Goal: Task Accomplishment & Management: Complete application form

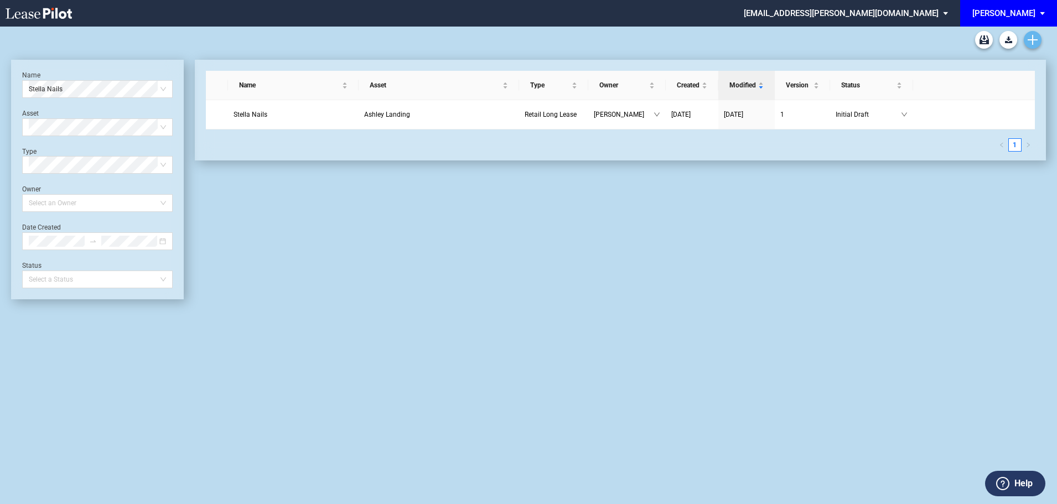
click at [1037, 39] on icon "Create new document" at bounding box center [1033, 40] width 10 height 10
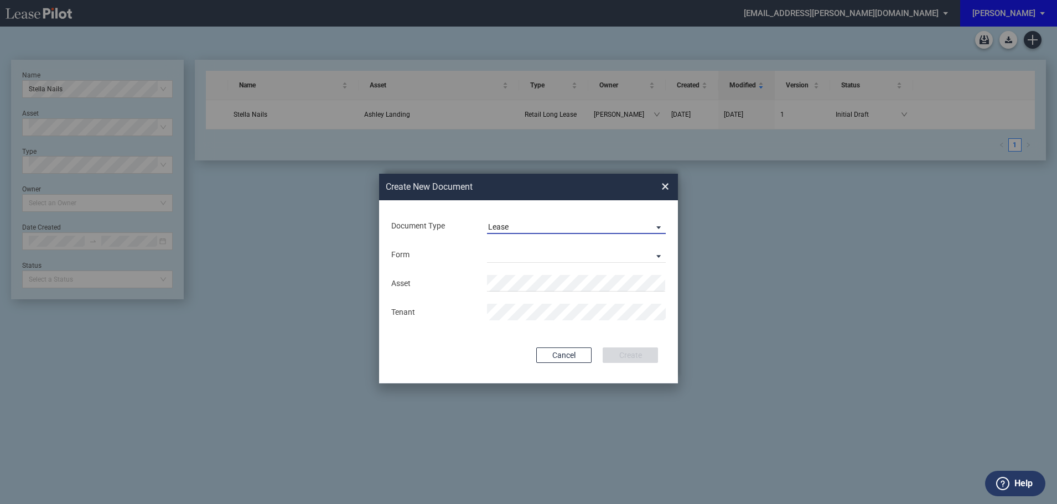
click at [514, 222] on span "Lease" at bounding box center [567, 227] width 159 height 11
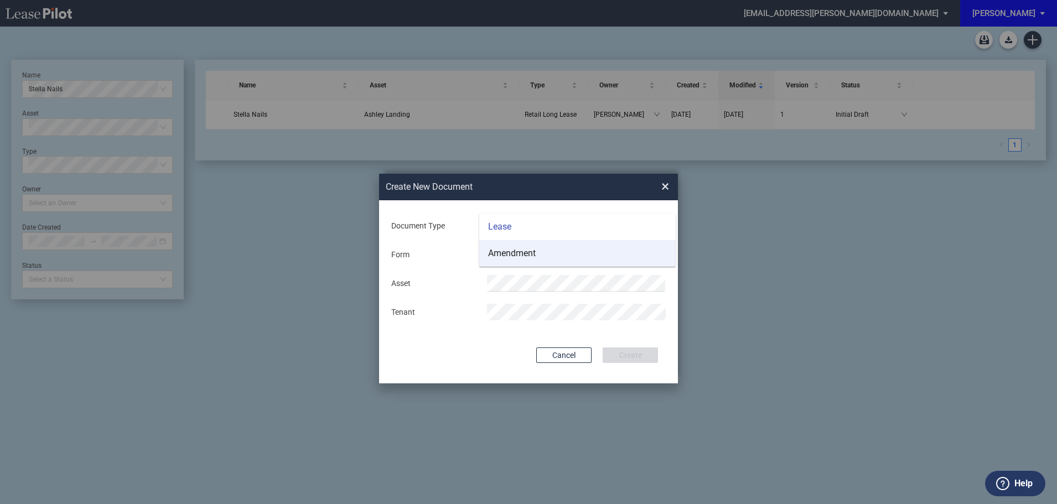
click at [514, 253] on div "Amendment" at bounding box center [512, 253] width 48 height 12
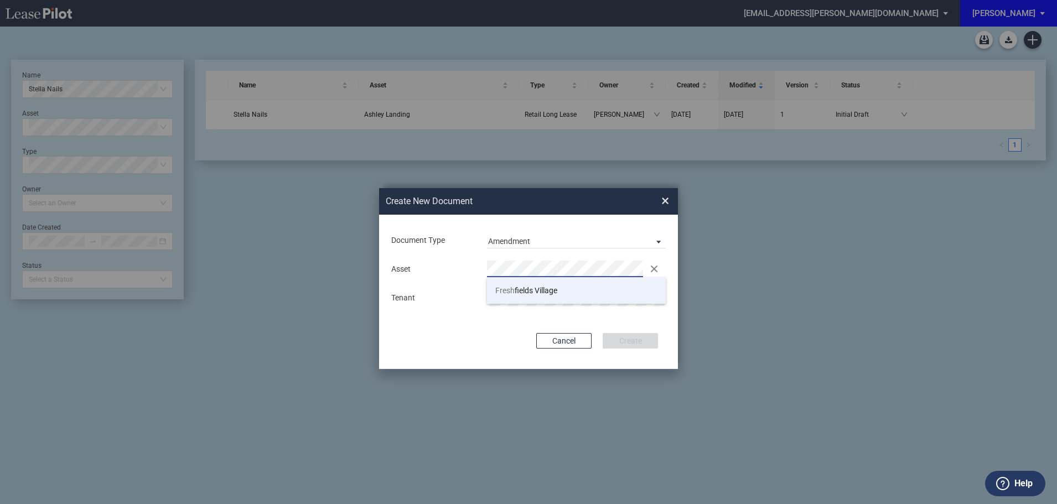
click at [523, 289] on span "Fresh fields Village" at bounding box center [526, 290] width 62 height 9
click at [603, 333] on button "Create" at bounding box center [630, 340] width 55 height 15
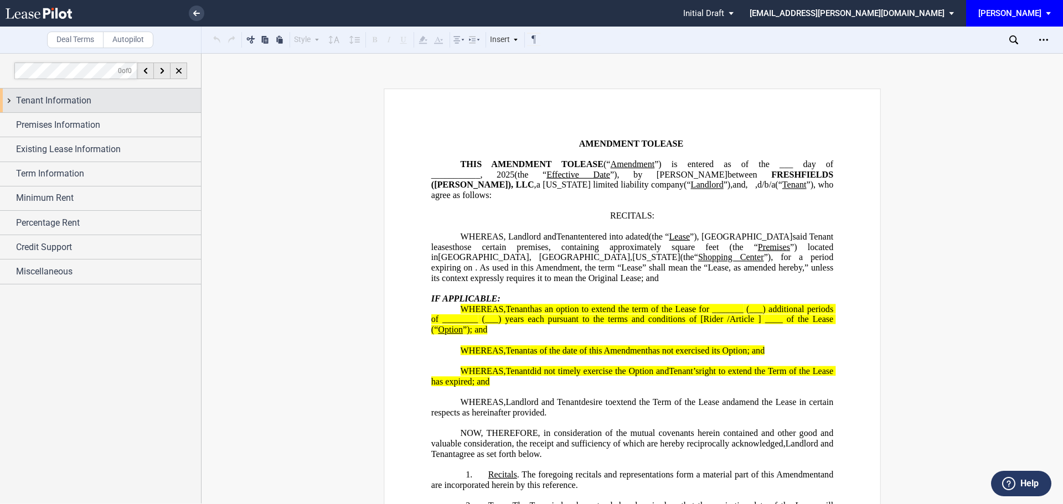
click at [64, 97] on span "Tenant Information" at bounding box center [53, 100] width 75 height 13
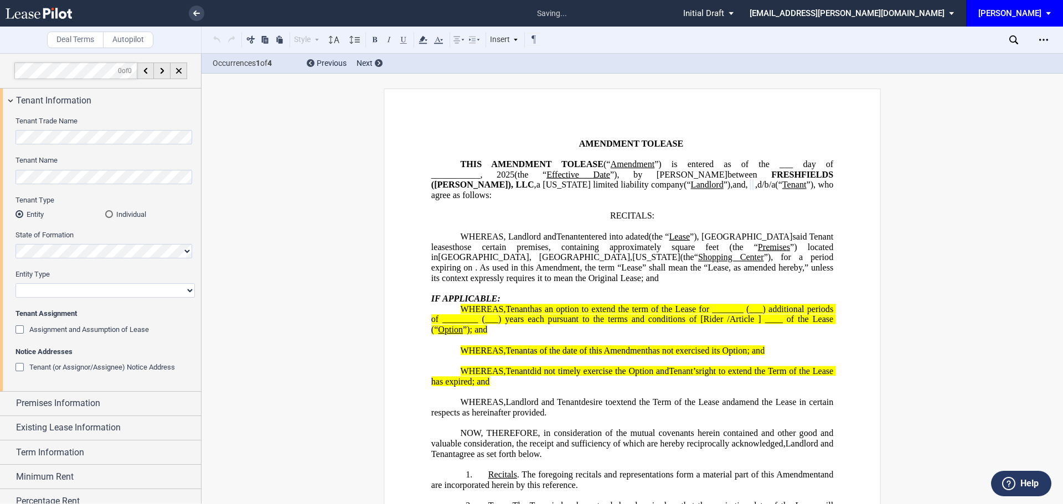
click at [40, 293] on select "Corporation Limited Liability Company General Partnership Limited Partnership O…" at bounding box center [104, 290] width 179 height 14
select select "limited liability company"
click at [15, 283] on select "Corporation Limited Liability Company General Partnership Limited Partnership O…" at bounding box center [104, 290] width 179 height 14
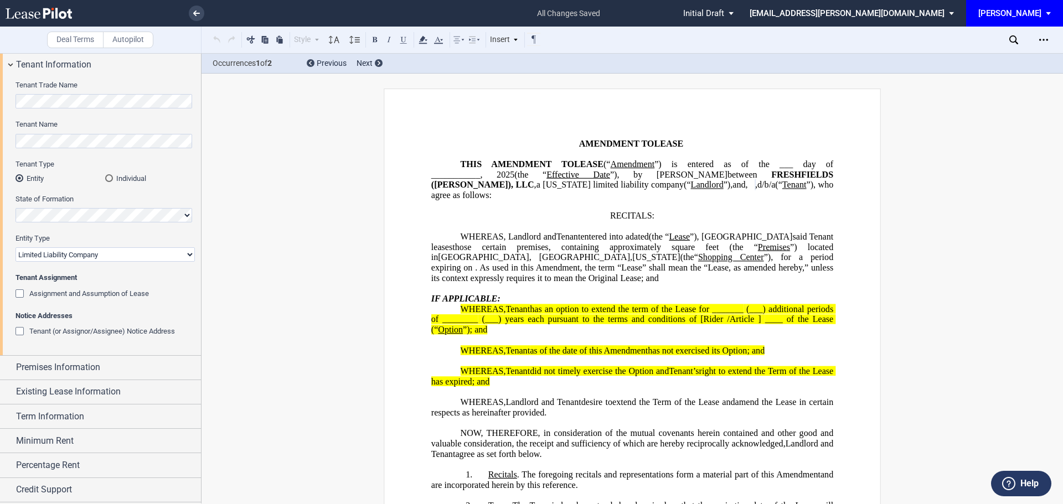
scroll to position [59, 0]
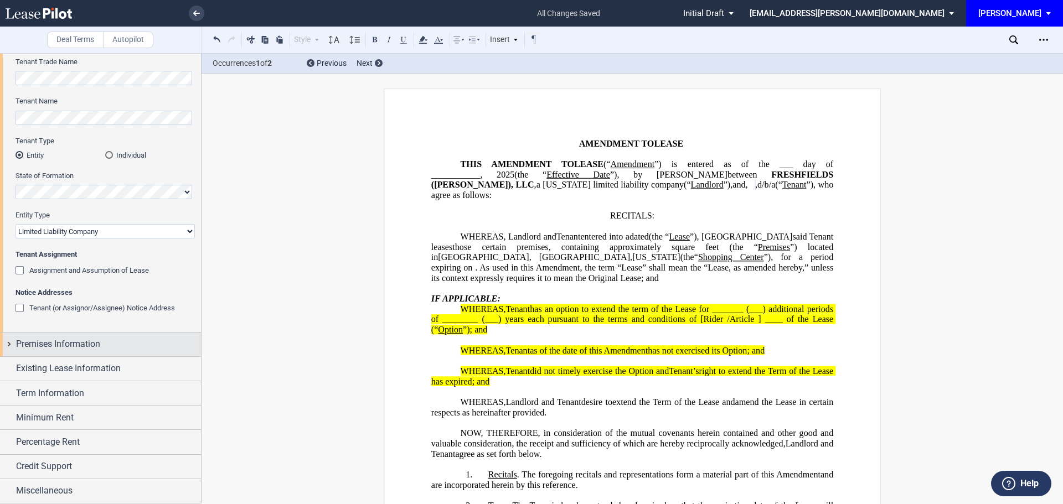
click at [74, 343] on span "Premises Information" at bounding box center [58, 344] width 84 height 13
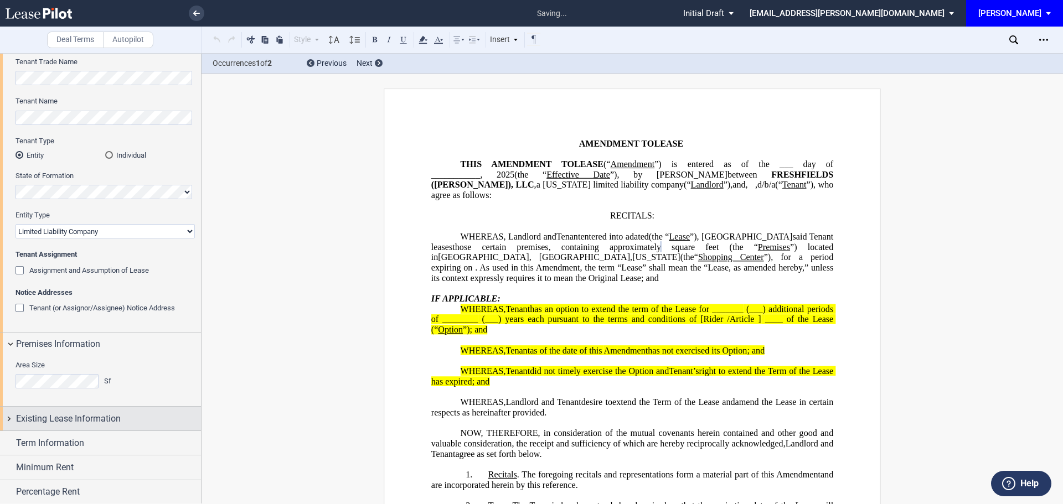
click at [89, 423] on span "Existing Lease Information" at bounding box center [68, 418] width 105 height 13
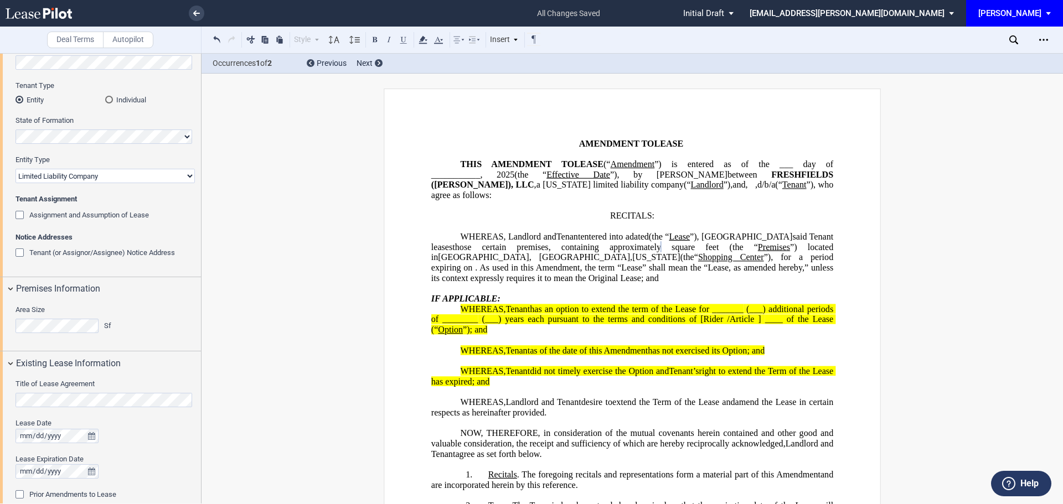
click at [79, 392] on div "Title of Lease Agreement" at bounding box center [104, 393] width 179 height 28
click at [23, 452] on div "Lease Date Lease Expiration Date" at bounding box center [104, 453] width 179 height 71
click at [56, 479] on div "Lease Date Lease Expiration Date" at bounding box center [104, 453] width 179 height 71
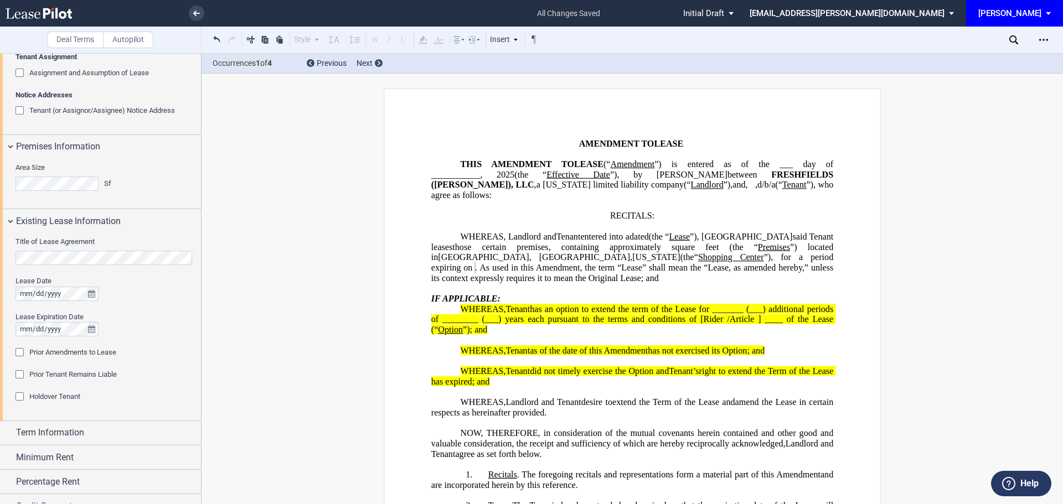
scroll to position [281, 0]
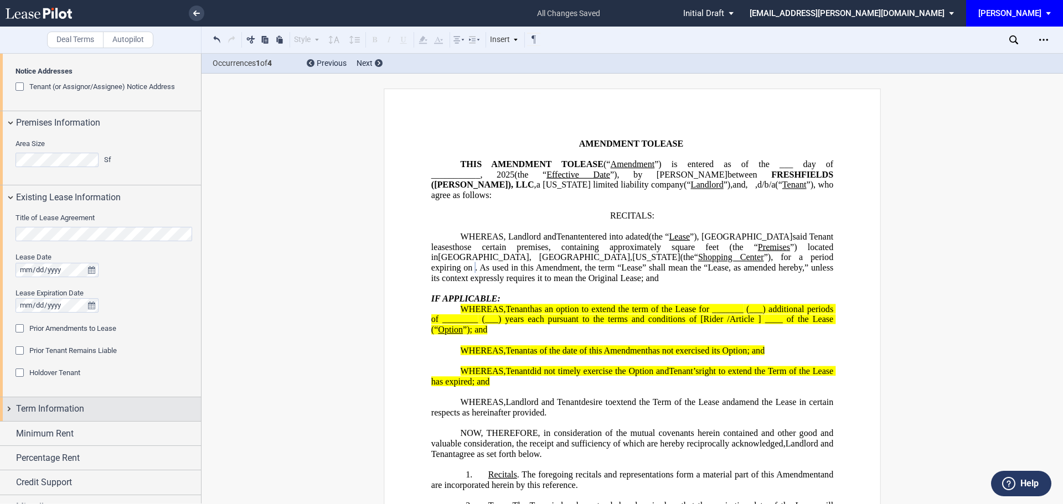
click at [84, 406] on span "Term Information" at bounding box center [50, 408] width 68 height 13
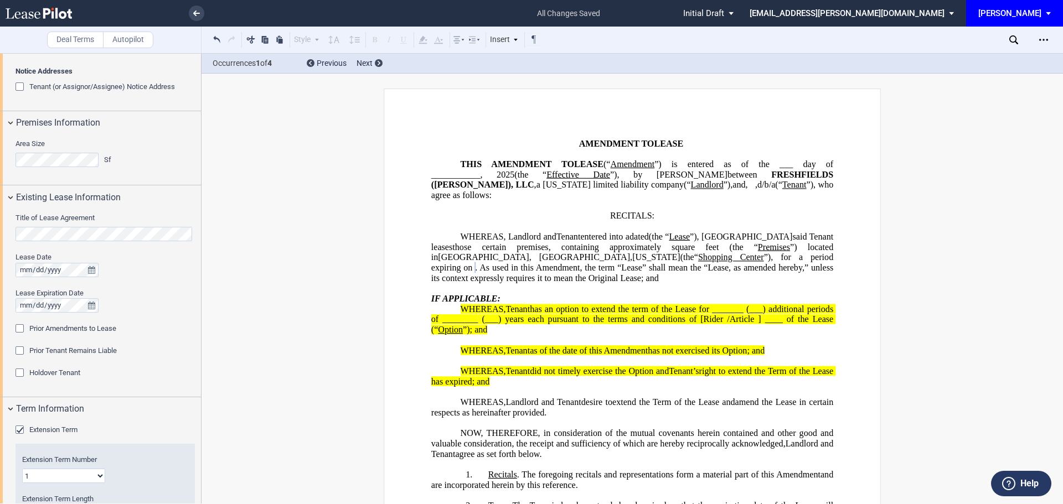
click at [60, 479] on select "1 2 3 4 5 6 7 8 9 10 11 12 13 14 15 16 17 18 19 20" at bounding box center [63, 476] width 83 height 14
click at [19, 326] on div "Prior Amendments to Lease" at bounding box center [20, 329] width 11 height 11
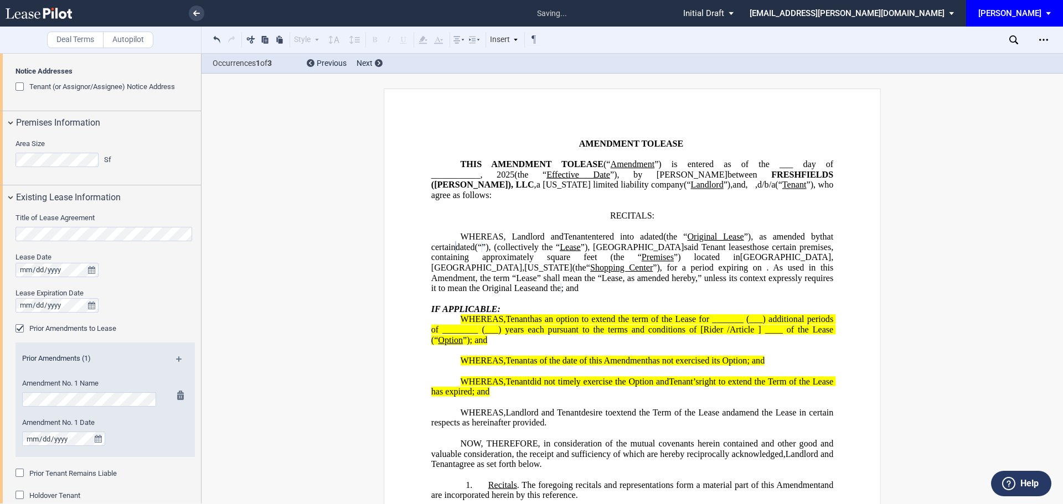
scroll to position [391, 0]
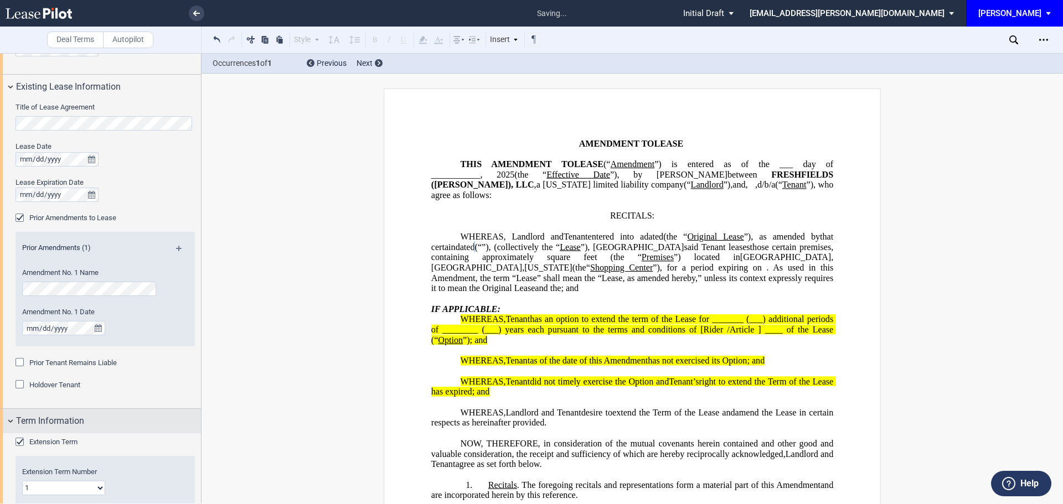
click at [161, 427] on div "Term Information" at bounding box center [108, 421] width 185 height 13
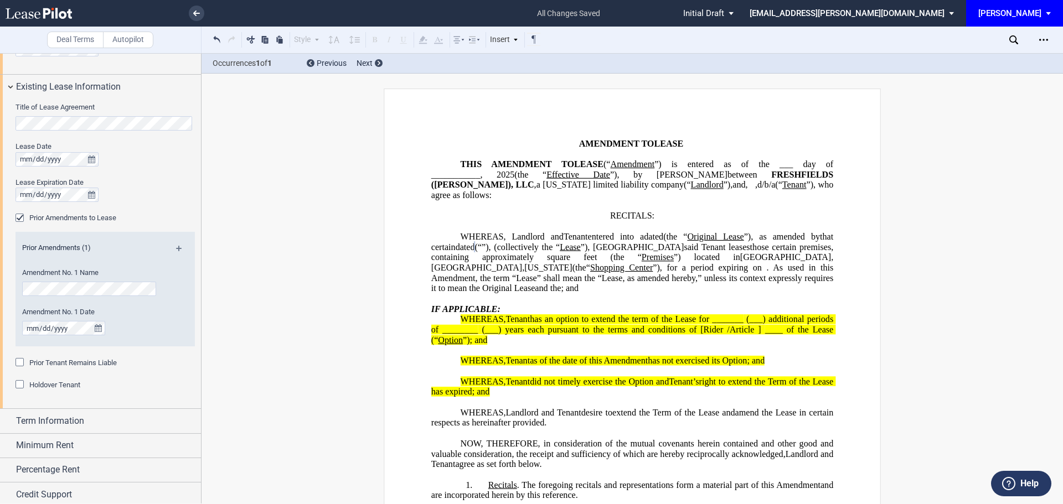
scroll to position [419, 0]
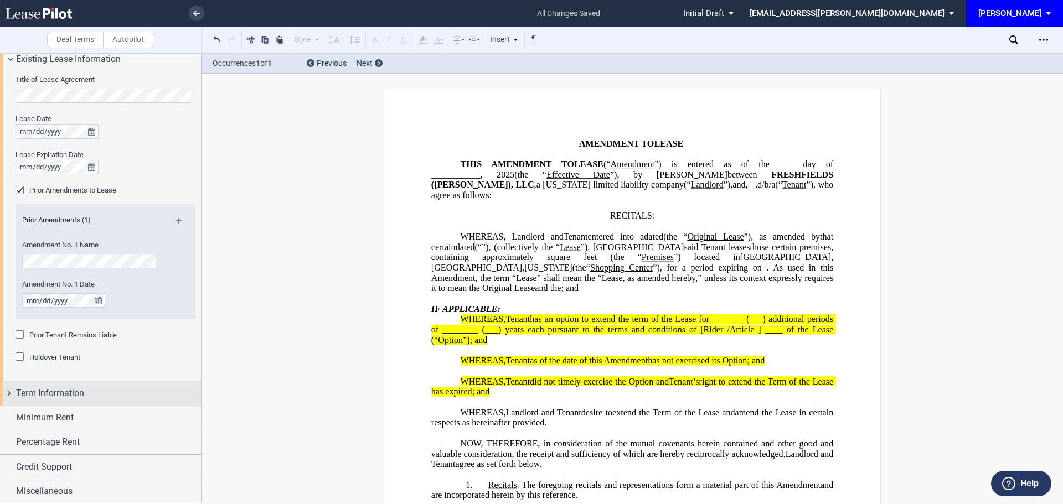
click at [63, 400] on div "Term Information" at bounding box center [100, 393] width 201 height 24
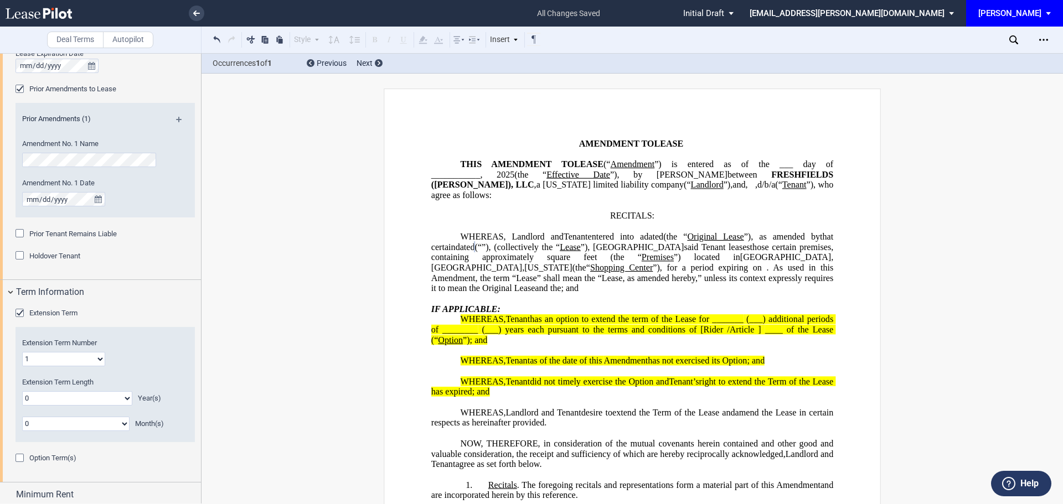
scroll to position [530, 0]
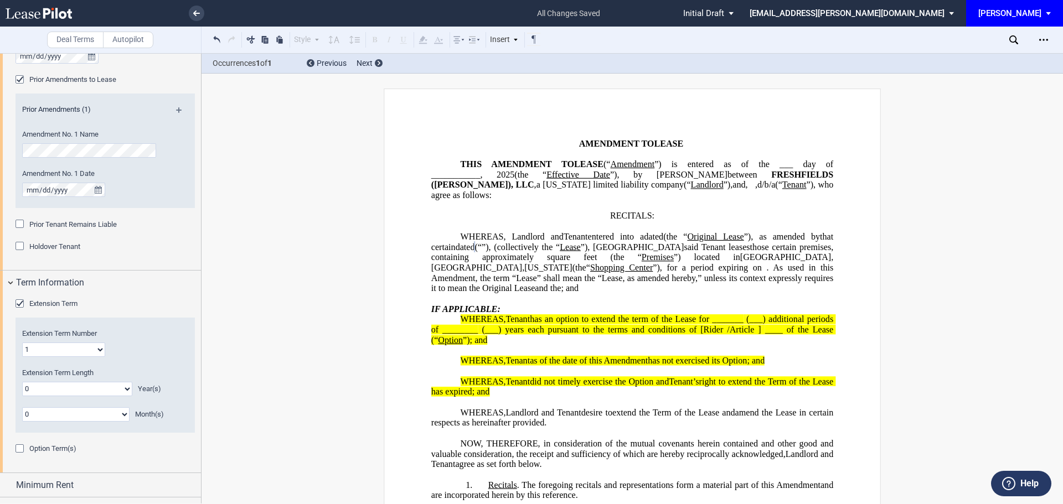
click at [100, 353] on select "1 2 3 4 5 6 7 8 9 10 11 12 13 14 15 16 17 18 19 20" at bounding box center [63, 350] width 83 height 14
click at [97, 352] on select "1 2 3 4 5 6 7 8 9 10 11 12 13 14 15 16 17 18 19 20" at bounding box center [63, 350] width 83 height 14
select select "number:2"
click at [22, 343] on select "1 2 3 4 5 6 7 8 9 10 11 12 13 14 15 16 17 18 19 20" at bounding box center [63, 350] width 83 height 14
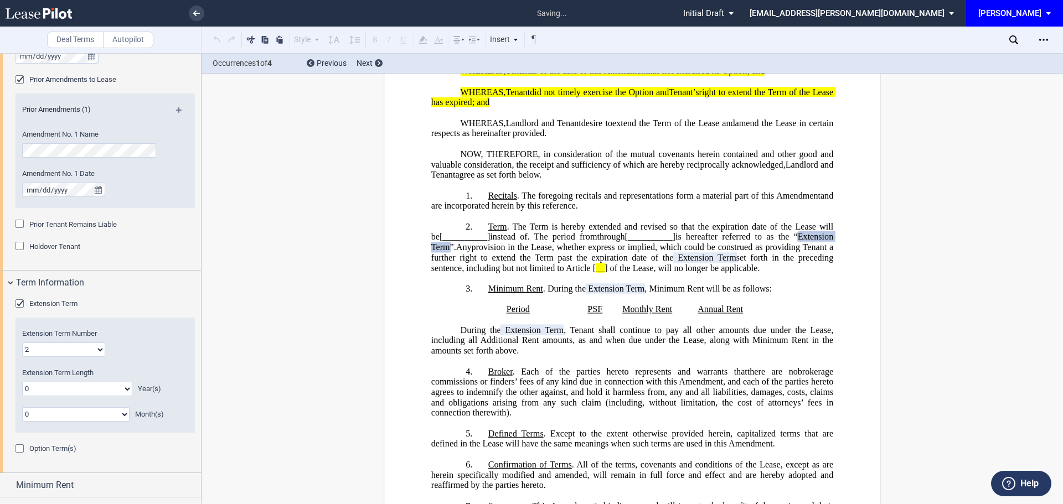
scroll to position [303, 0]
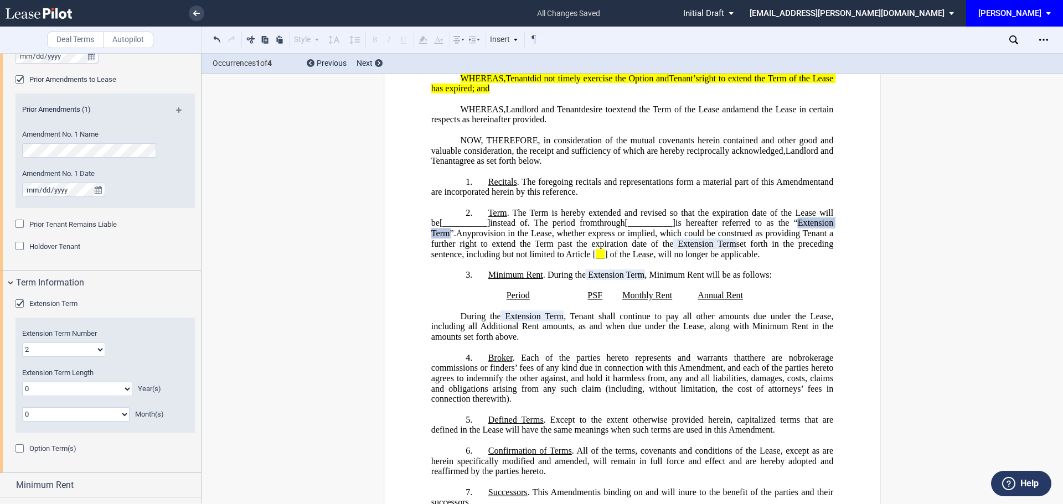
click at [123, 392] on select "0 1 2 3 4 5 6 7 8 9 10 11 12 13 14 15 16 17 18 19 20" at bounding box center [77, 389] width 110 height 14
click at [125, 385] on select "0 1 2 3 4 5 6 7 8 9 10 11 12 13 14 15 16 17 18 19 20" at bounding box center [77, 389] width 110 height 14
select select "number:4"
click at [22, 382] on select "0 1 2 3 4 5 6 7 8 9 10 11 12 13 14 15 16 17 18 19 20" at bounding box center [77, 389] width 110 height 14
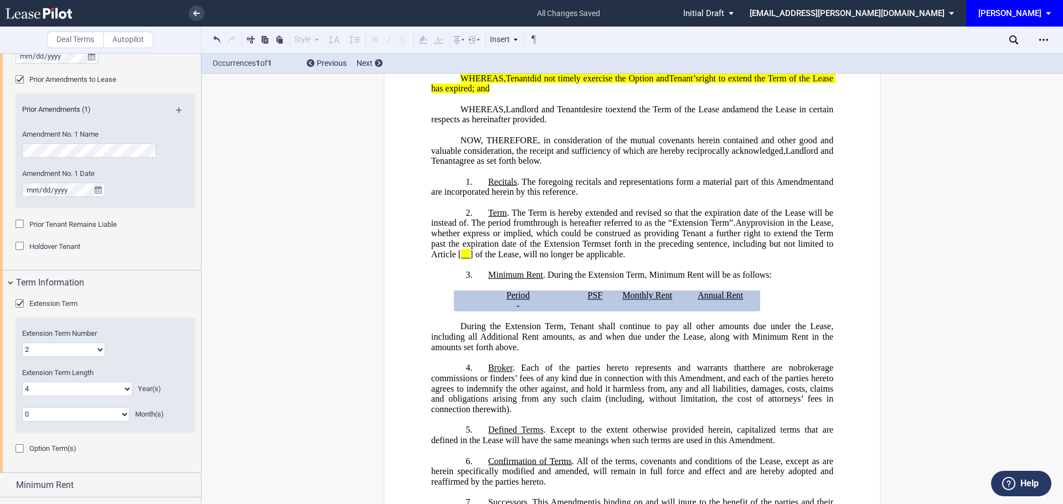
scroll to position [597, 0]
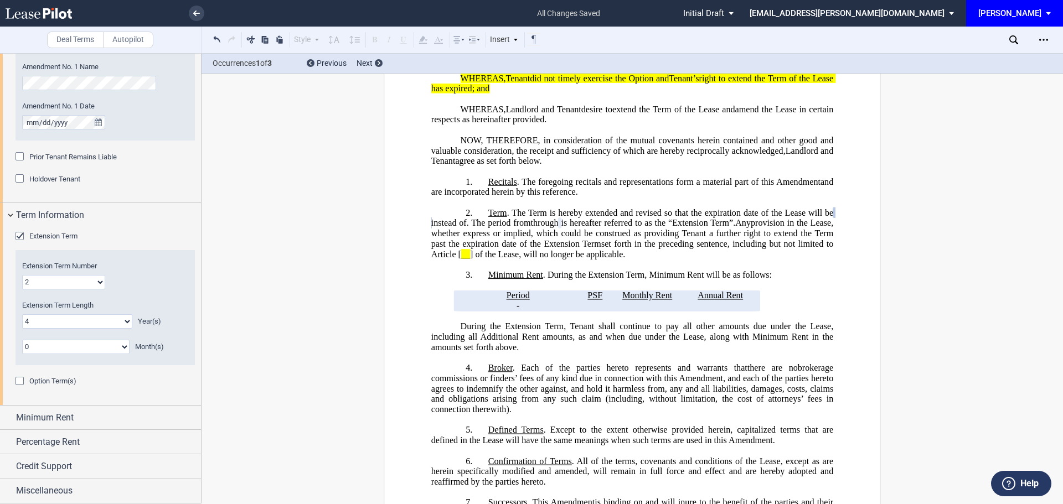
click at [20, 381] on div "Option Term(s)" at bounding box center [20, 382] width 11 height 11
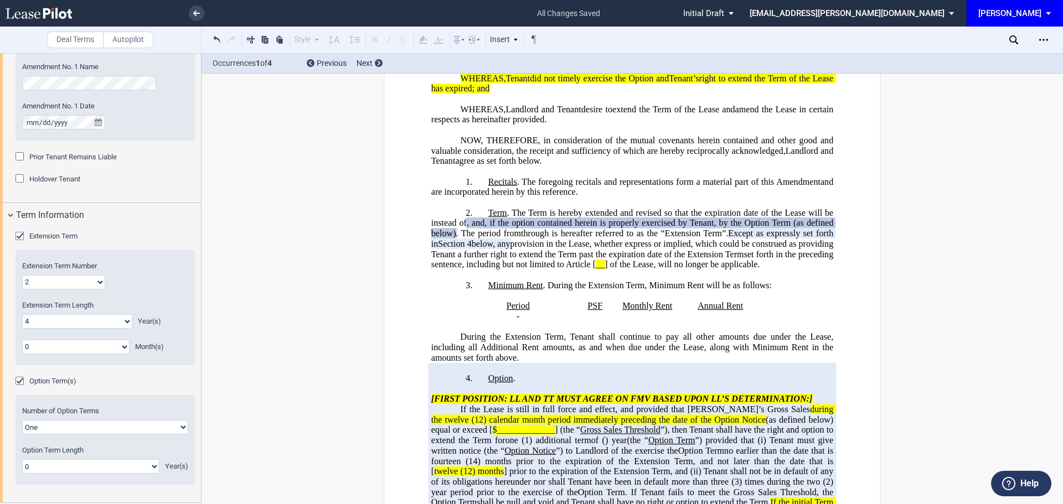
click at [153, 468] on select "0 1 2 3 4 5 6 7 8 9 10 11 12 13 14 15 16 17 18 19 20" at bounding box center [90, 466] width 137 height 14
select select "number:4"
click at [22, 459] on select "0 1 2 3 4 5 6 7 8 9 10 11 12 13 14 15 16 17 18 19 20" at bounding box center [90, 466] width 137 height 14
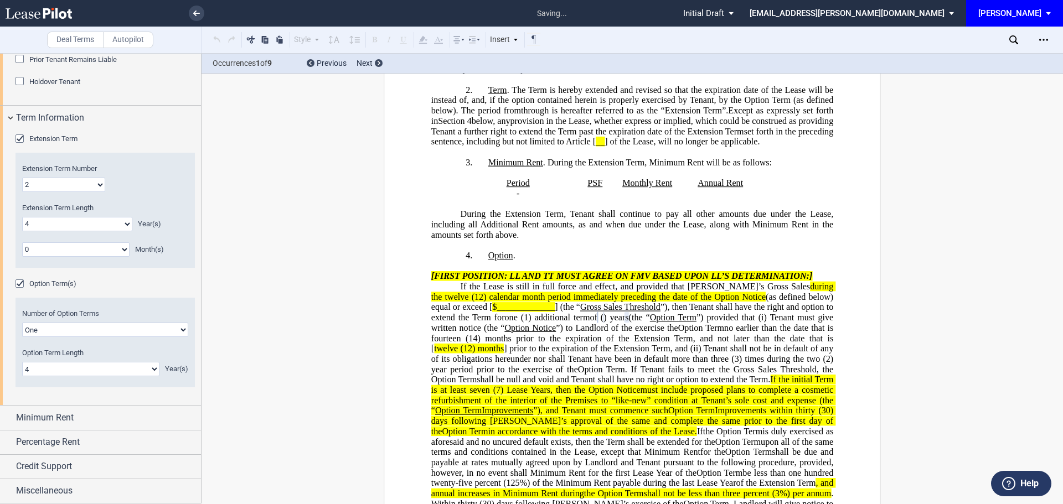
scroll to position [521, 0]
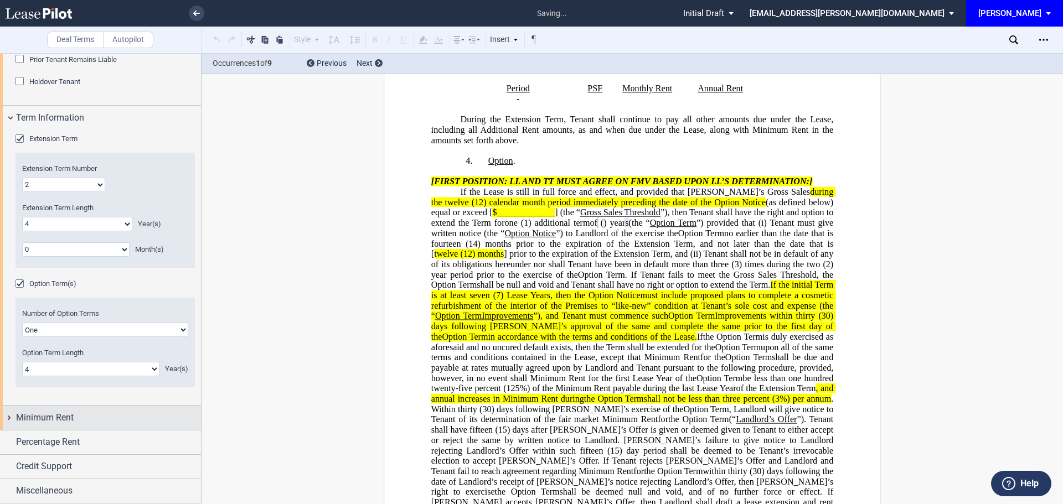
click at [78, 420] on div "Minimum Rent" at bounding box center [108, 417] width 185 height 13
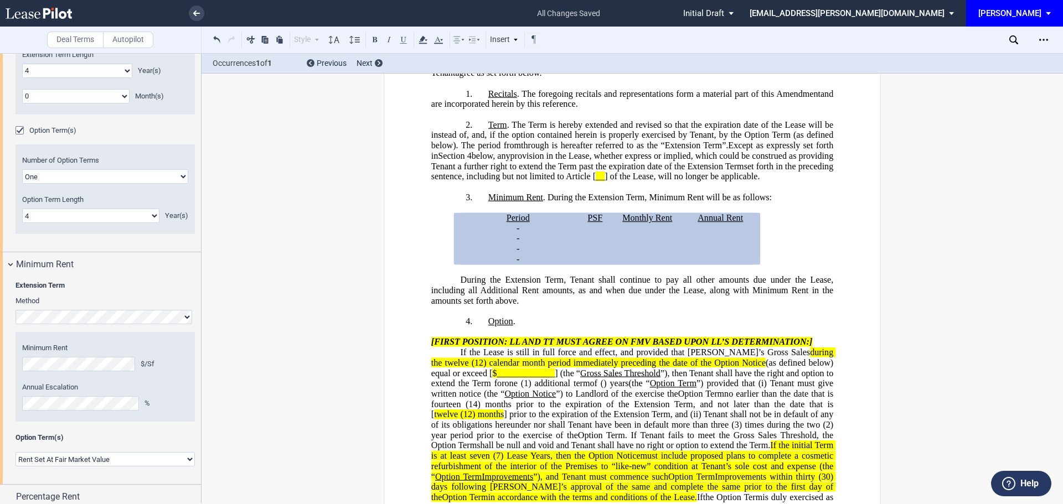
scroll to position [903, 0]
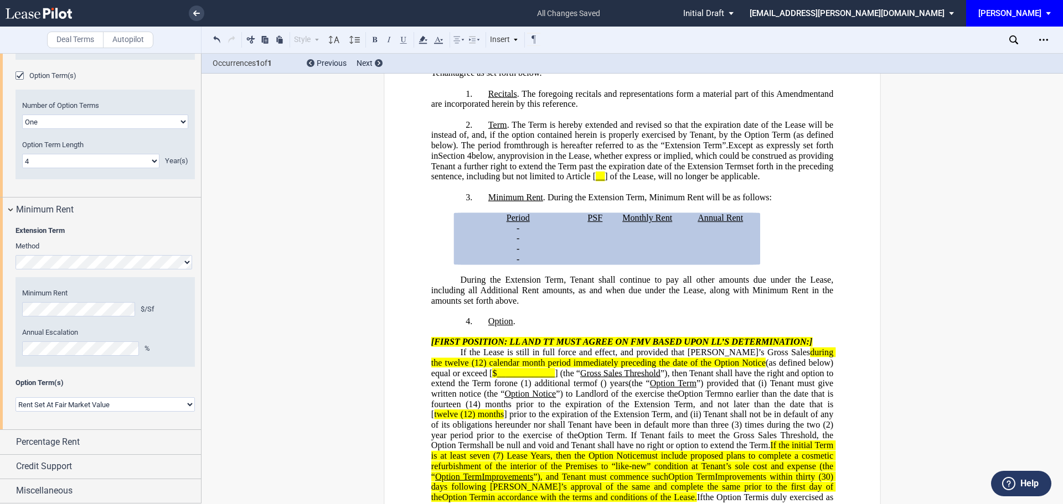
click at [185, 404] on select "Rent Set At Fair Market Value Rent Specified in [GEOGRAPHIC_DATA]" at bounding box center [104, 404] width 179 height 14
select select "fixed"
click at [15, 412] on select "Rent Set At Fair Market Value Rent Specified in [GEOGRAPHIC_DATA]" at bounding box center [104, 404] width 179 height 14
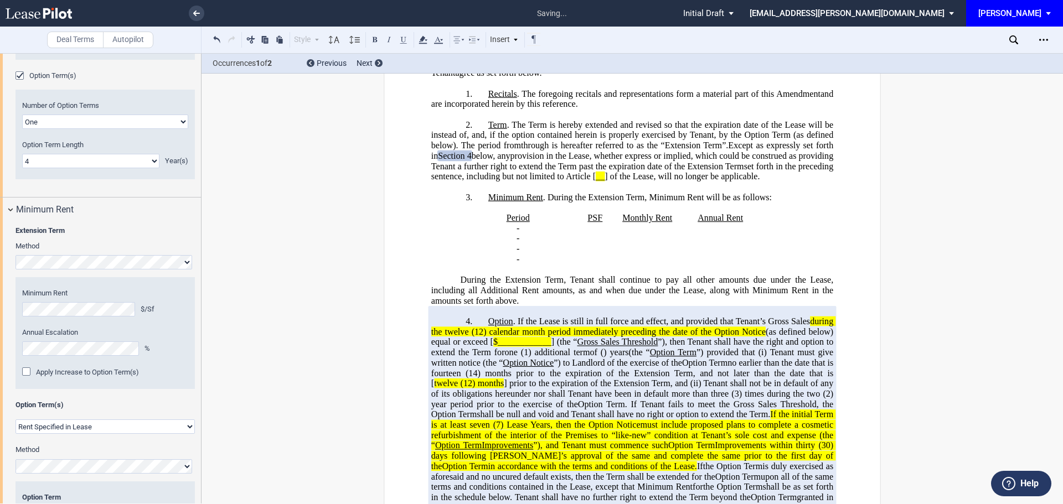
scroll to position [958, 0]
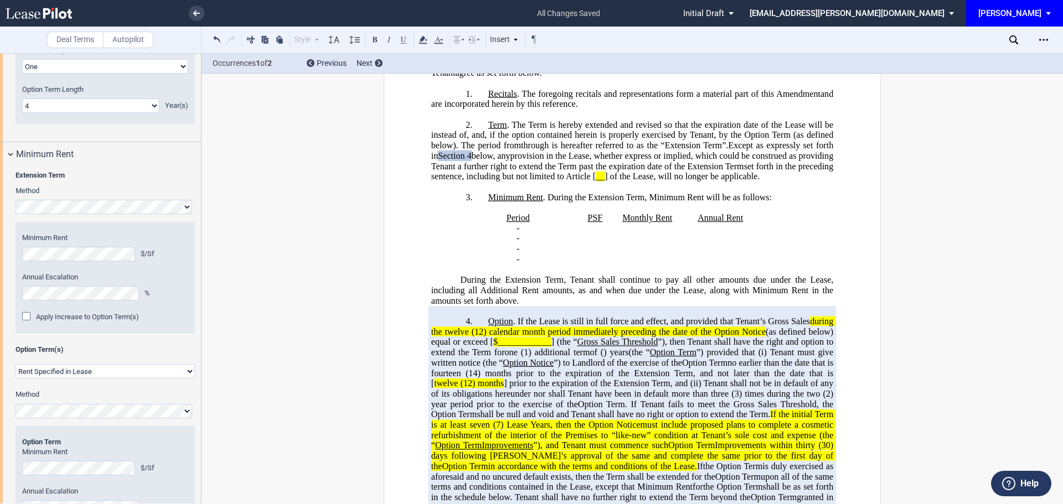
click at [68, 459] on editor-control "Minimum Rent $/Sf" at bounding box center [105, 461] width 166 height 28
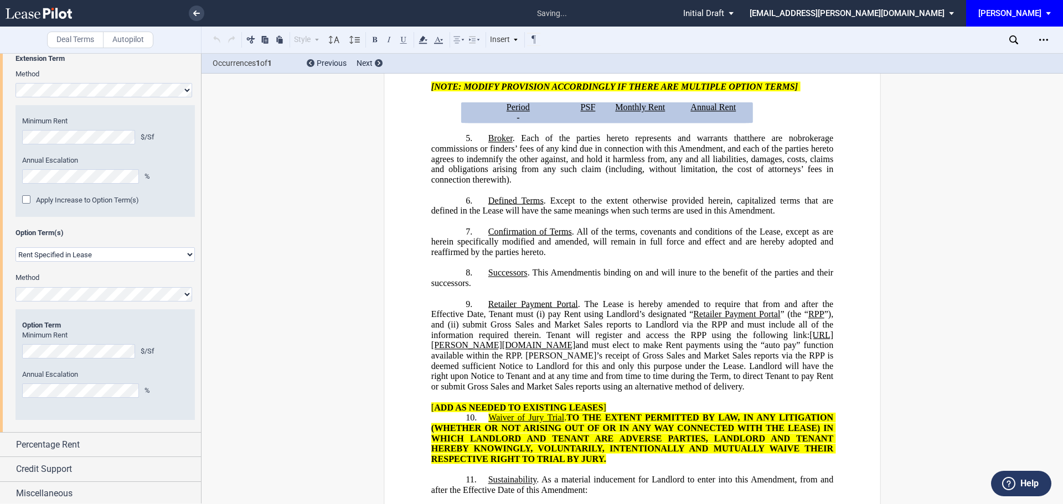
scroll to position [1078, 0]
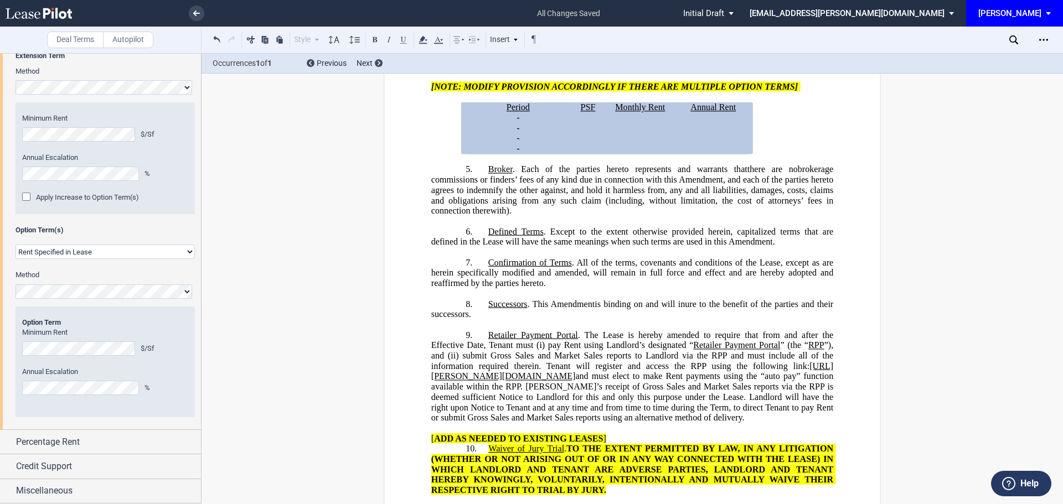
drag, startPoint x: 711, startPoint y: 175, endPoint x: 794, endPoint y: 149, distance: 87.0
click at [794, 149] on generate-table "Period PSF Monthly Rent Annual Rent ﻿ ﻿ - ﻿ ﻿ - ﻿ ﻿ ﻿ ﻿ ﻿ ﻿ ﻿ ﻿ - ﻿ ﻿ - ﻿ ﻿ ﻿ ﻿…" at bounding box center [632, 128] width 402 height 52
click at [186, 249] on select "Rent Set At Fair Market Value Rent Specified in [GEOGRAPHIC_DATA]" at bounding box center [104, 252] width 179 height 14
click at [288, 352] on div "﻿ ﻿ ﻿ ﻿ ﻿ AMENDMENT TO LEASE DEED OF LEASE ASSIGNMENT AND ASSUMPTION OF , AND ﻿…" at bounding box center [631, 235] width 861 height 2042
click at [49, 436] on span "Percentage Rent" at bounding box center [48, 442] width 64 height 13
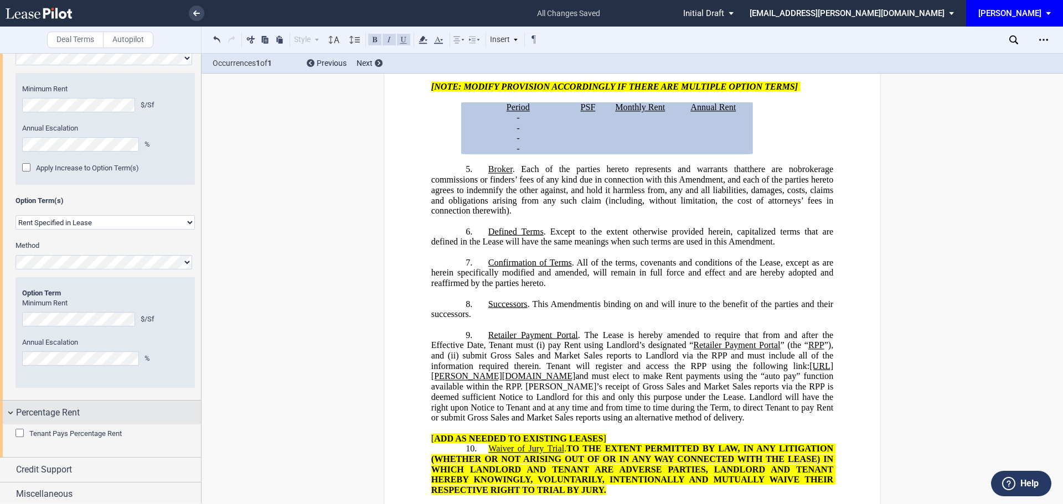
scroll to position [1110, 0]
click at [25, 432] on div "Tenant Pays Percentage Rent" at bounding box center [20, 431] width 11 height 11
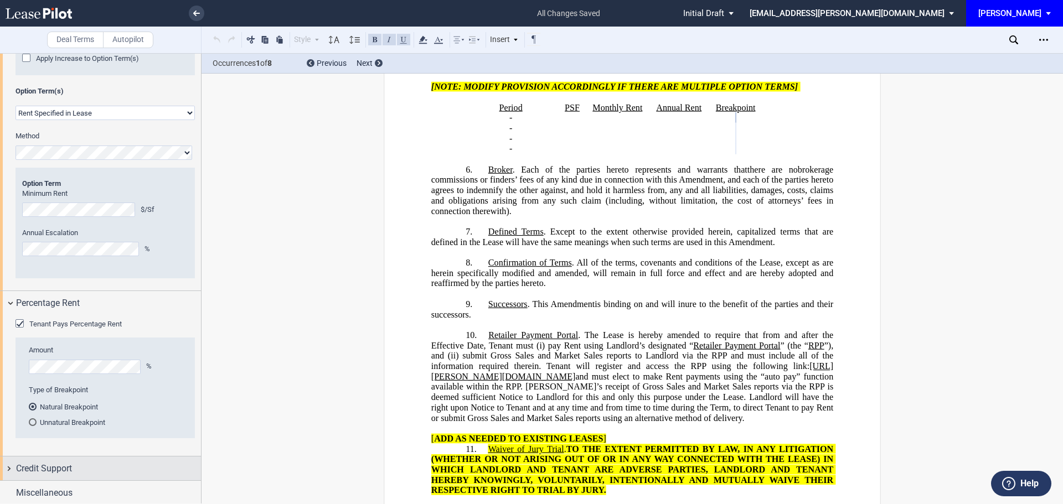
scroll to position [1219, 0]
click at [56, 419] on md-radio-button "Unnatural Breakpoint" at bounding box center [108, 420] width 159 height 10
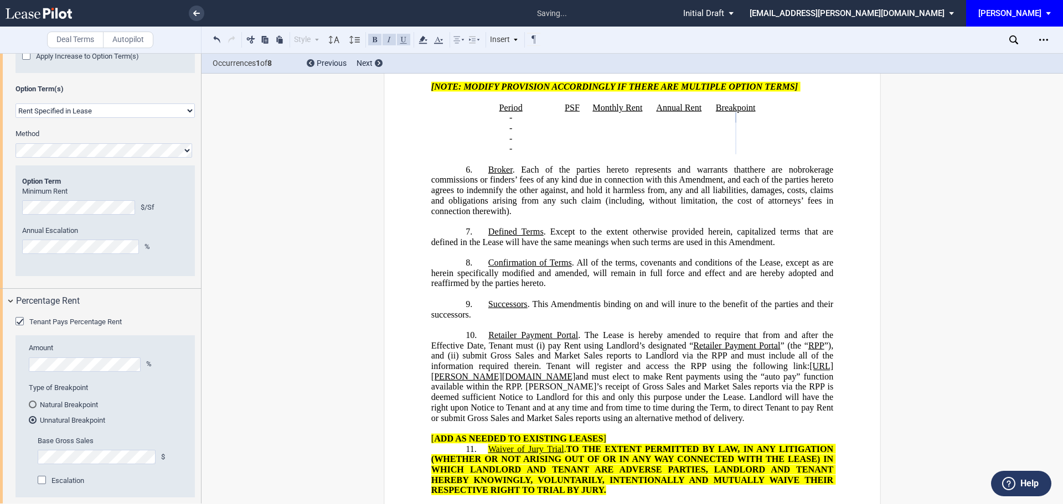
click at [365, 425] on div "﻿ ﻿ ﻿ ﻿ ﻿ AMENDMENT TO LEASE DEED OF LEASE ASSIGNMENT AND ASSUMPTION OF , AND ﻿…" at bounding box center [631, 184] width 861 height 2127
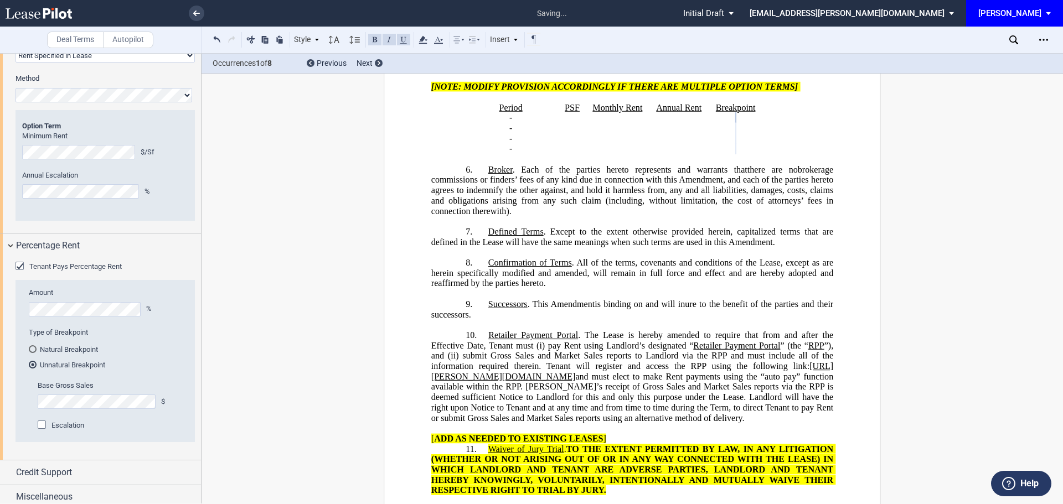
scroll to position [1280, 0]
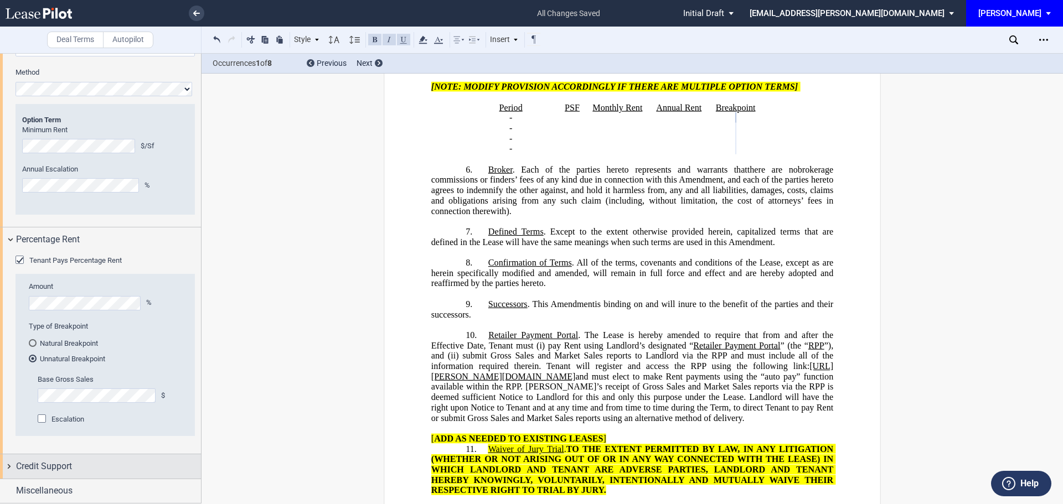
click at [55, 471] on span "Credit Support" at bounding box center [44, 466] width 56 height 13
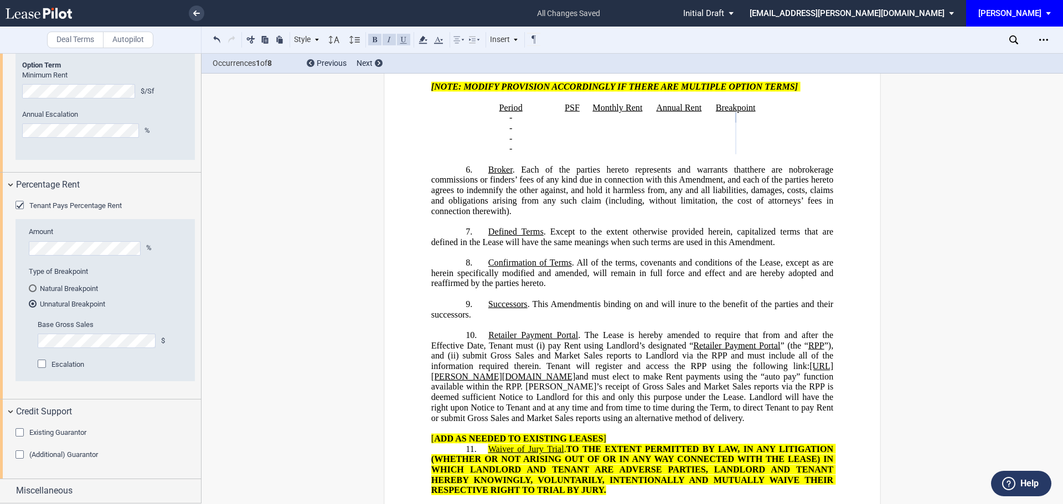
click at [18, 429] on div "Existing Guarantor" at bounding box center [20, 433] width 11 height 11
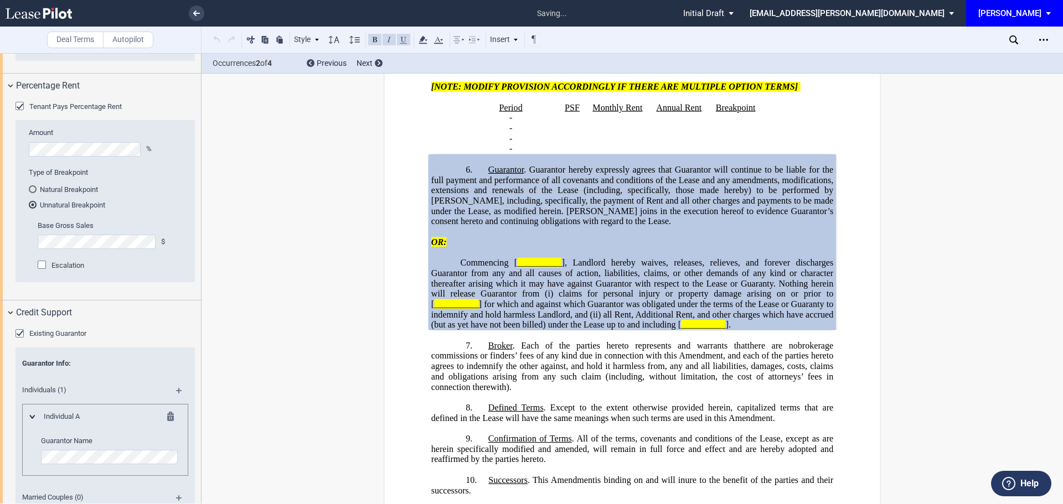
scroll to position [1446, 0]
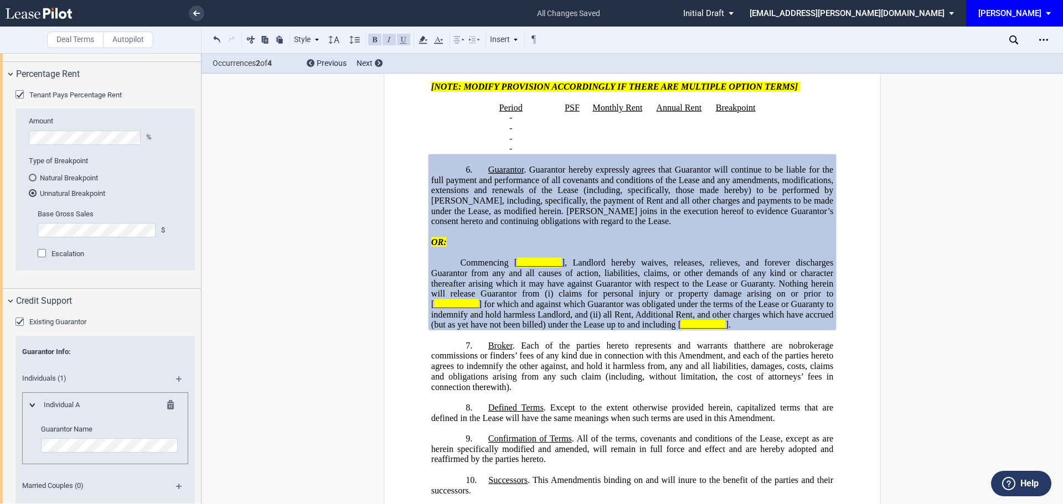
click at [176, 381] on md-icon at bounding box center [183, 382] width 15 height 13
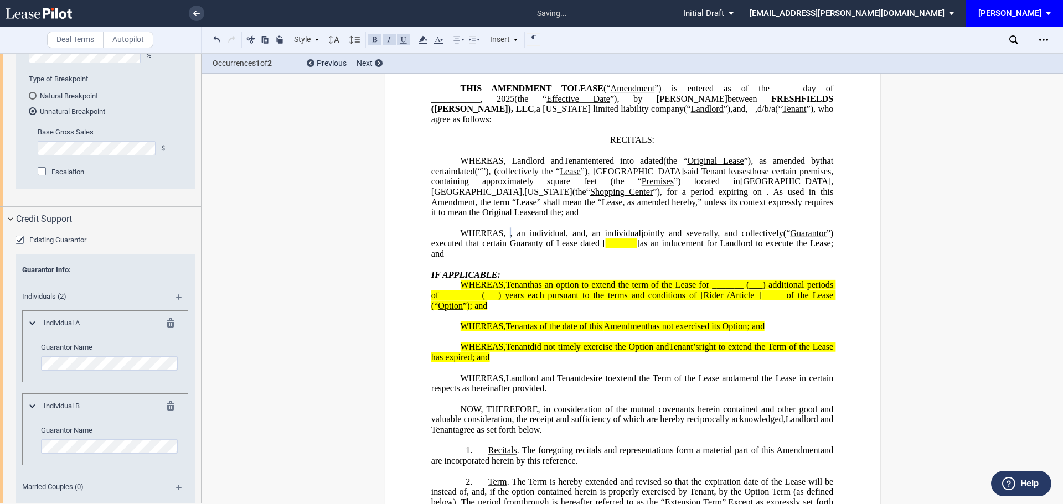
scroll to position [1557, 0]
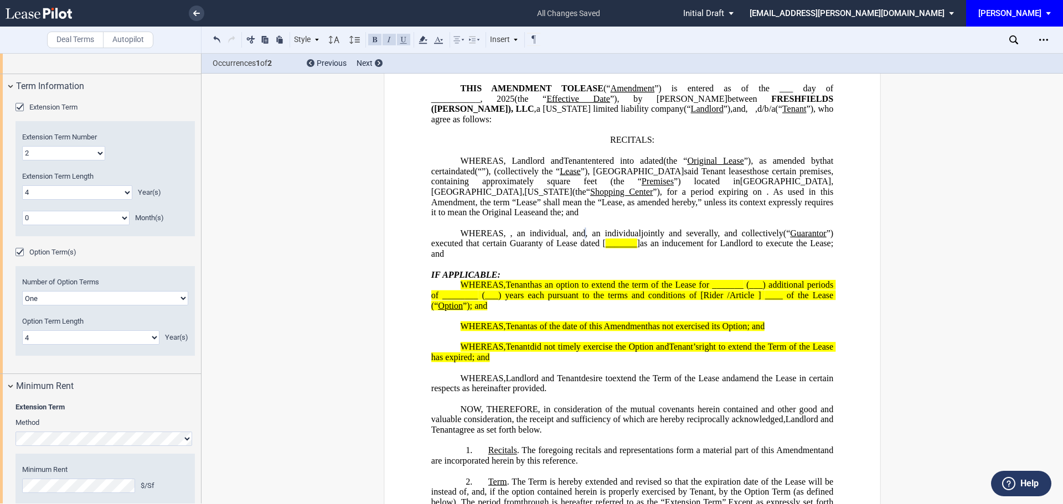
scroll to position [671, 0]
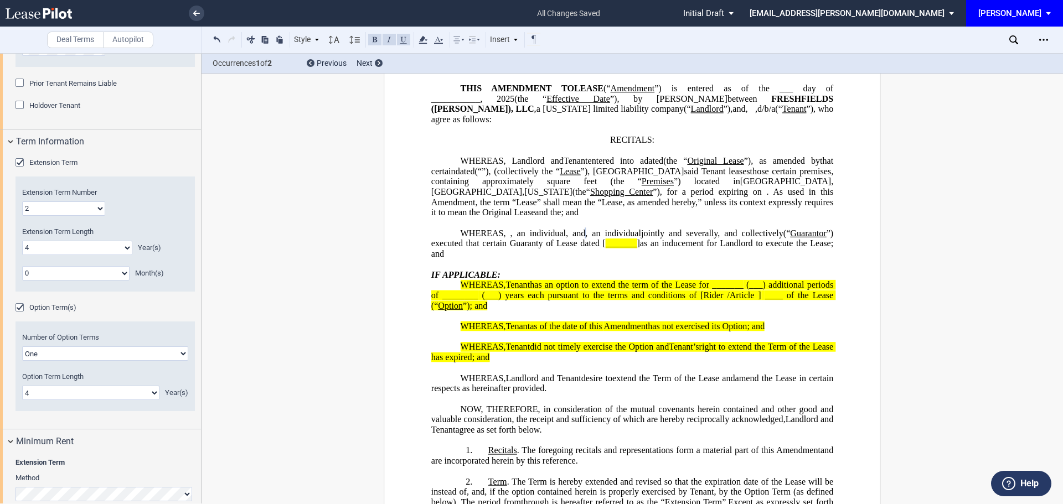
drag, startPoint x: 134, startPoint y: 262, endPoint x: 299, endPoint y: 355, distance: 189.4
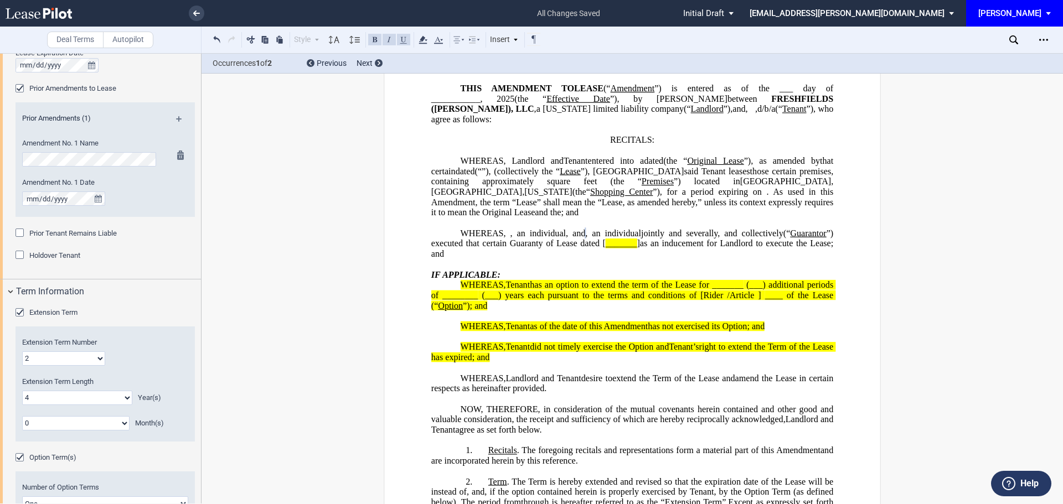
scroll to position [449, 0]
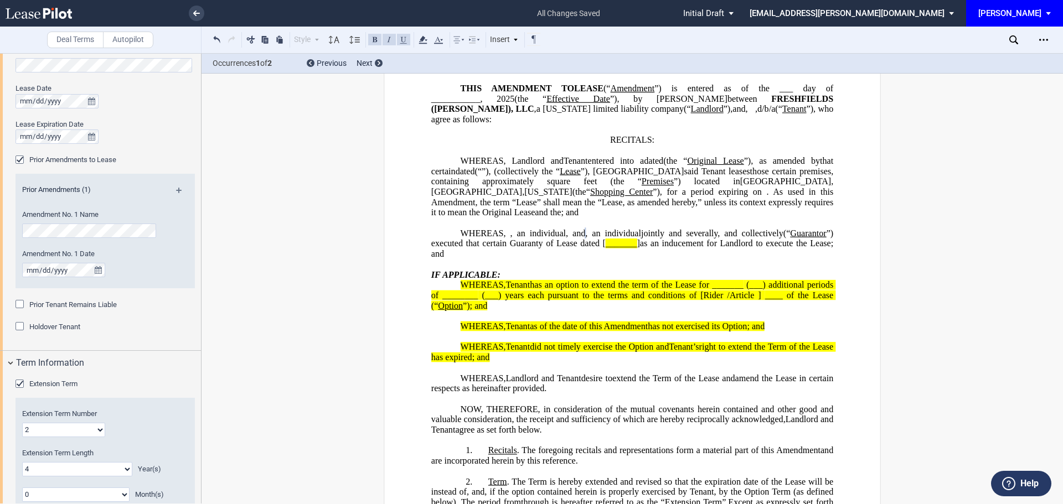
click at [180, 193] on md-icon at bounding box center [183, 194] width 15 height 13
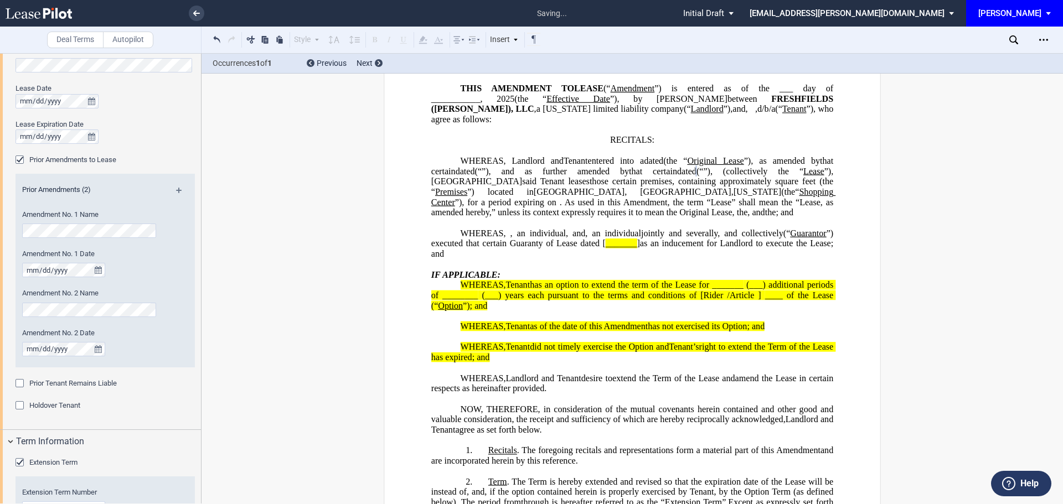
click at [145, 423] on div "Title of Lease Agreement Lease Date Lease Expiration Date Prior Amendments to L…" at bounding box center [100, 234] width 201 height 389
click at [180, 191] on md-icon at bounding box center [183, 194] width 15 height 13
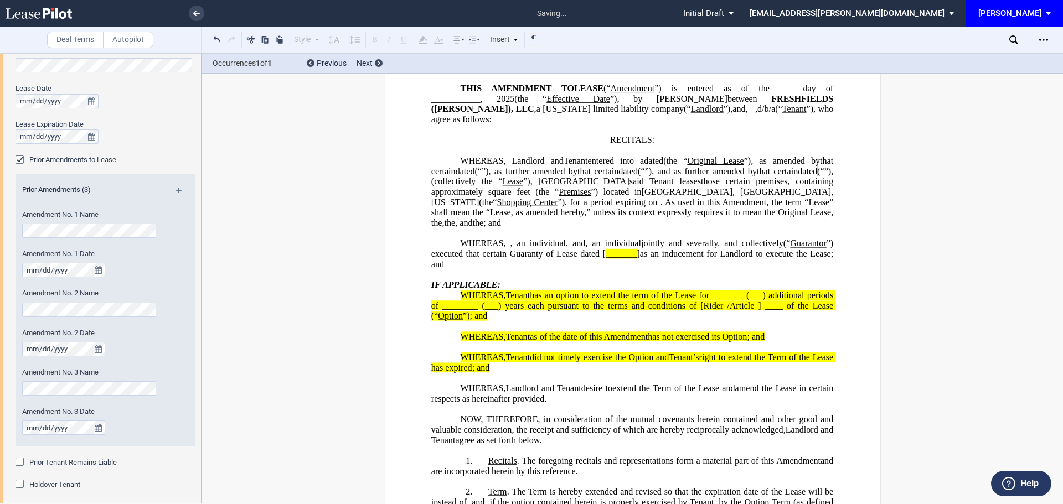
click at [157, 469] on div "Prior Tenant Remains Liable Prior Tenant Name Prior Tenant Type Entity Individu…" at bounding box center [104, 468] width 179 height 22
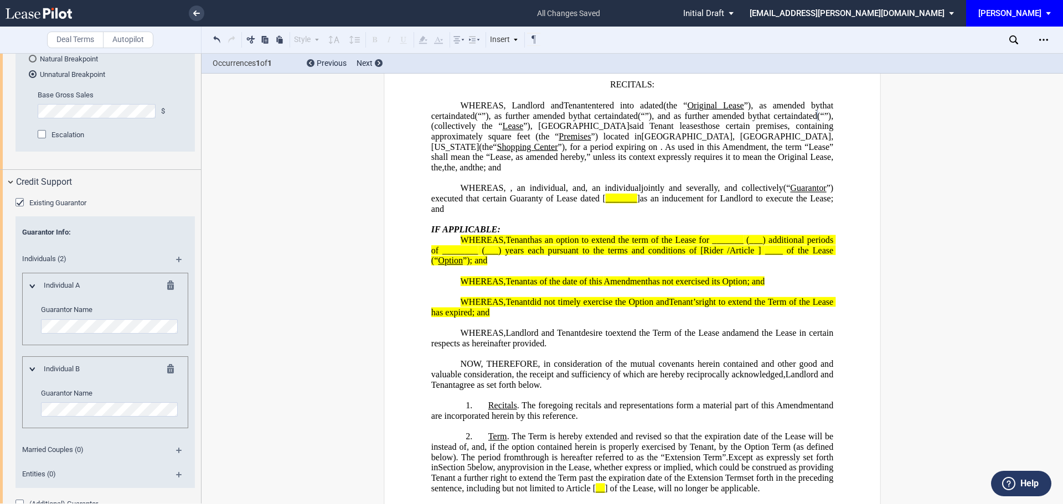
scroll to position [1772, 0]
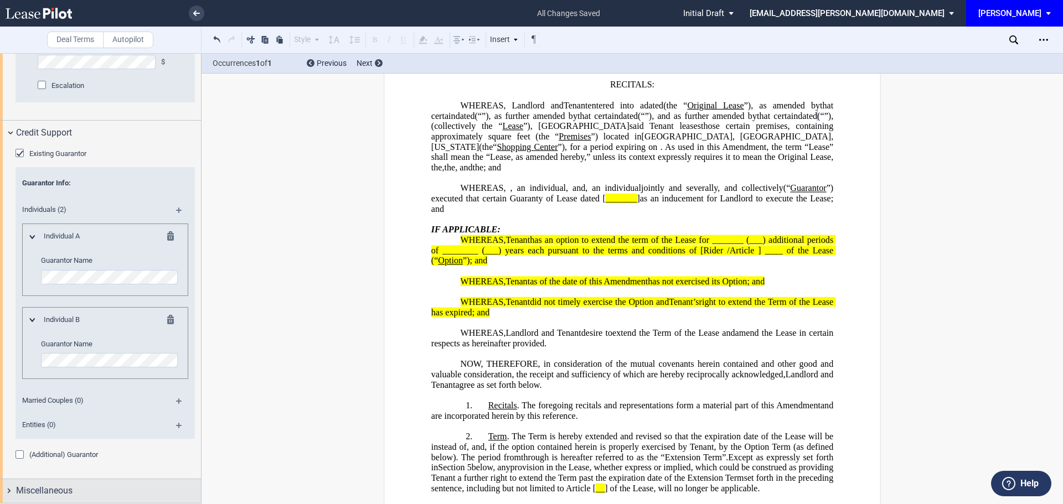
click at [65, 489] on span "Miscellaneous" at bounding box center [44, 490] width 56 height 13
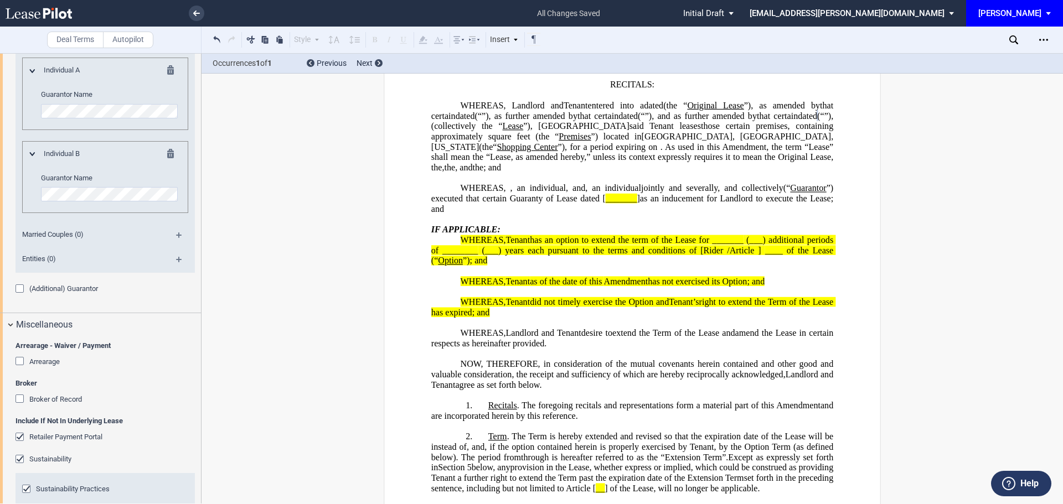
click at [15, 436] on div "Retailer Payment Portal" at bounding box center [20, 438] width 11 height 11
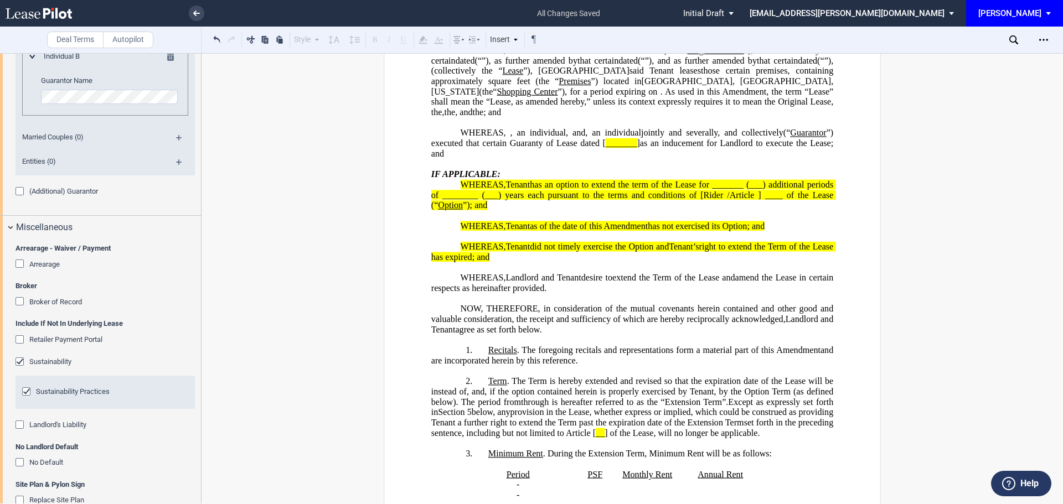
scroll to position [2023, 0]
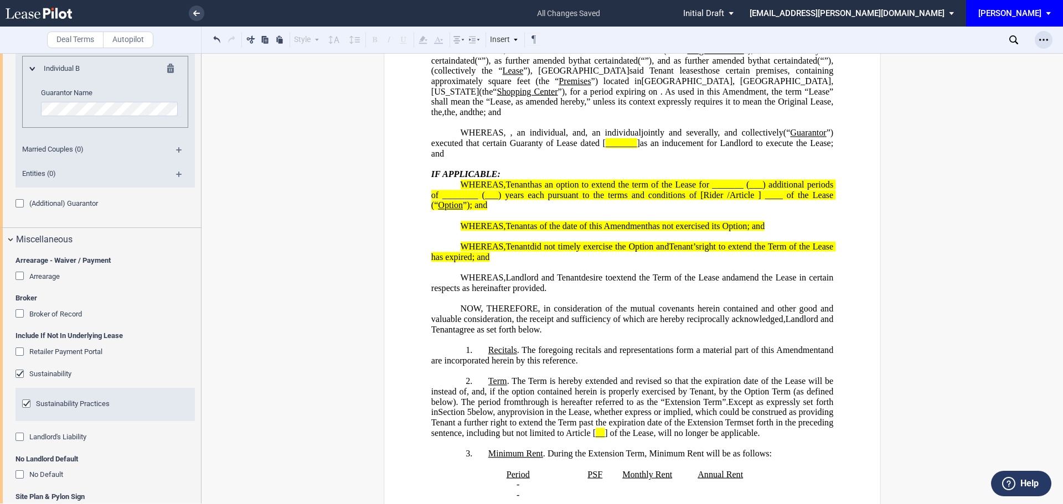
click at [1043, 42] on icon "Open Lease options menu" at bounding box center [1043, 39] width 9 height 9
click at [941, 60] on div "Download" at bounding box center [979, 59] width 135 height 9
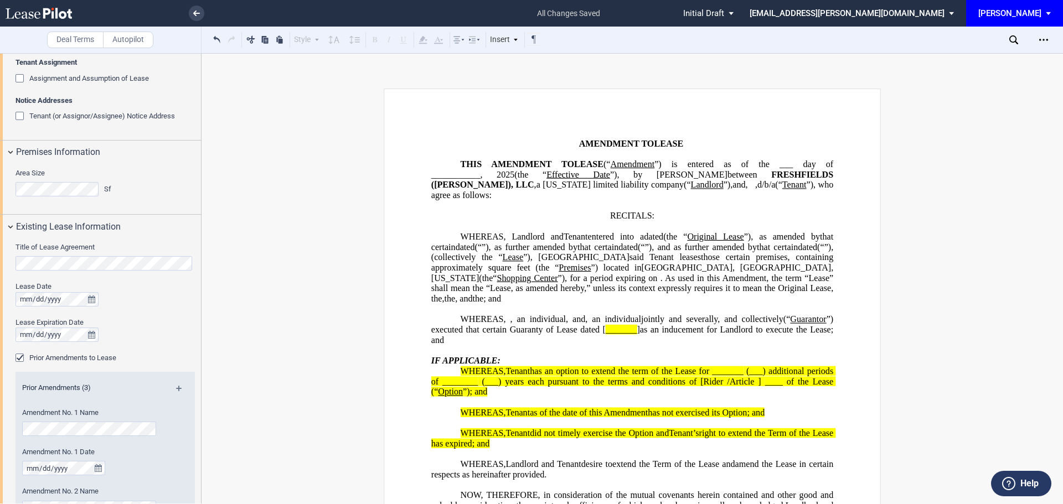
scroll to position [115, 0]
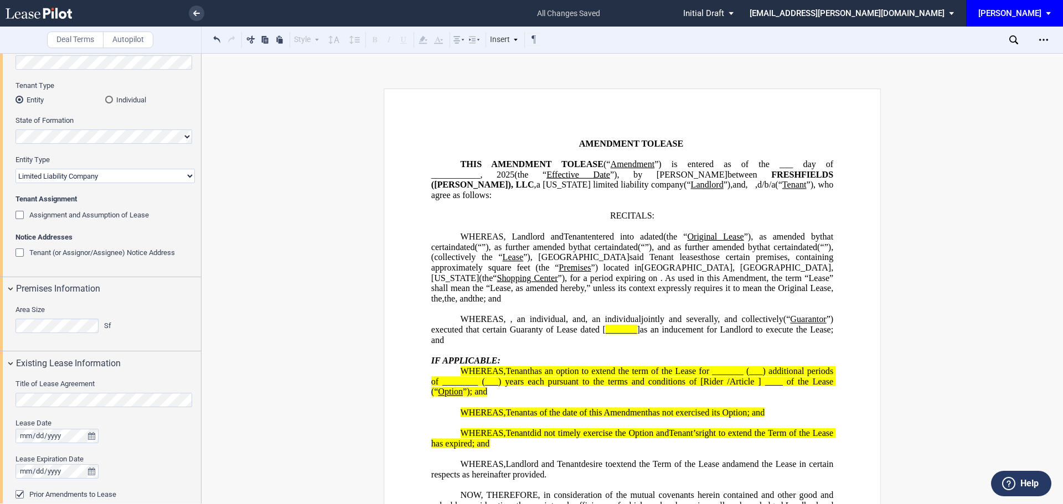
click at [0, 322] on html ".bocls-1{fill:#26354a;fill-rule:evenodd} Loading... × all changes saved Pending…" at bounding box center [531, 252] width 1063 height 504
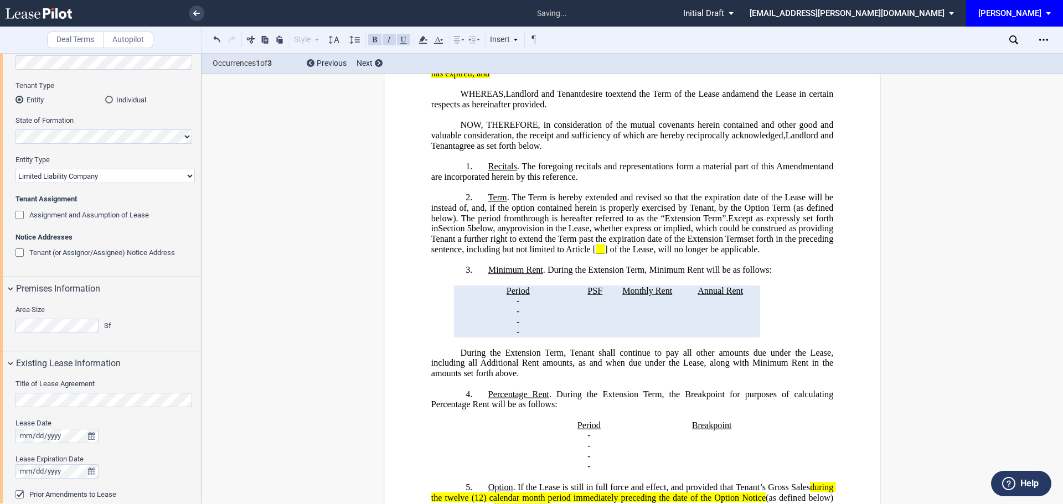
scroll to position [498, 0]
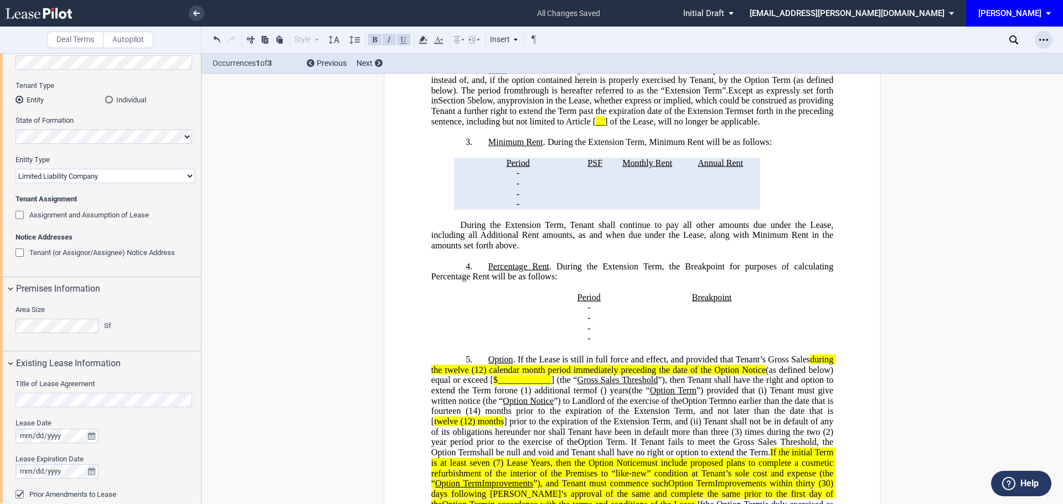
click at [1047, 35] on div "Open Lease options menu" at bounding box center [1044, 40] width 18 height 18
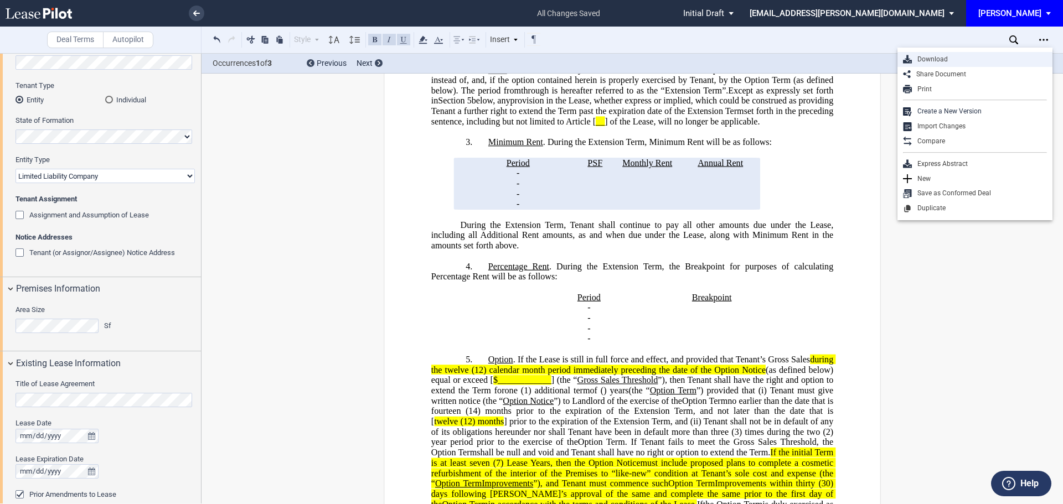
click at [932, 58] on div "Download" at bounding box center [979, 59] width 135 height 9
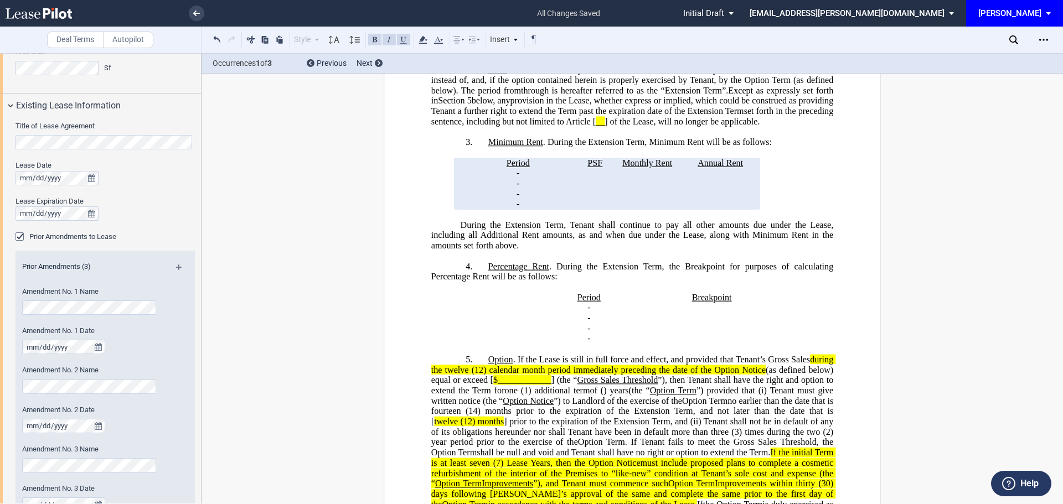
scroll to position [391, 0]
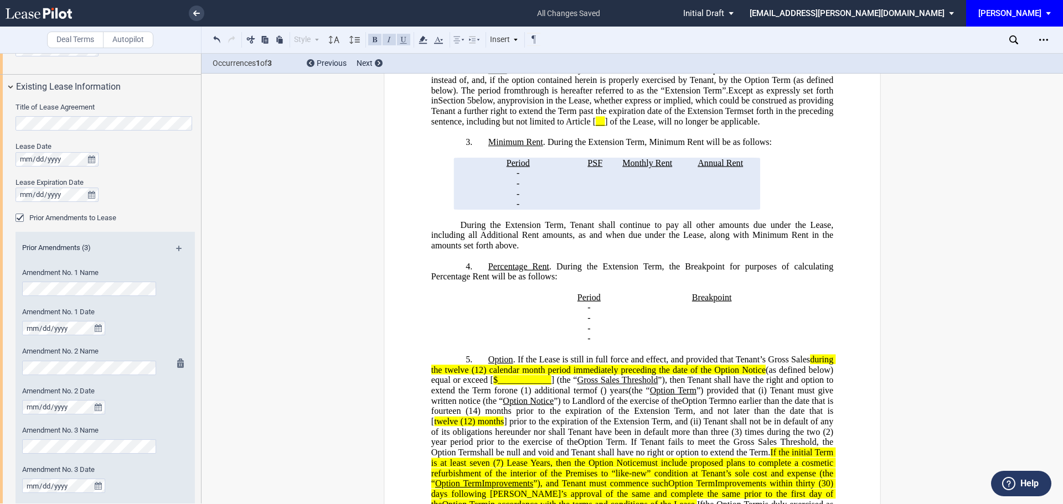
click at [20, 368] on div "Amendment No. 2 Name" at bounding box center [89, 366] width 149 height 39
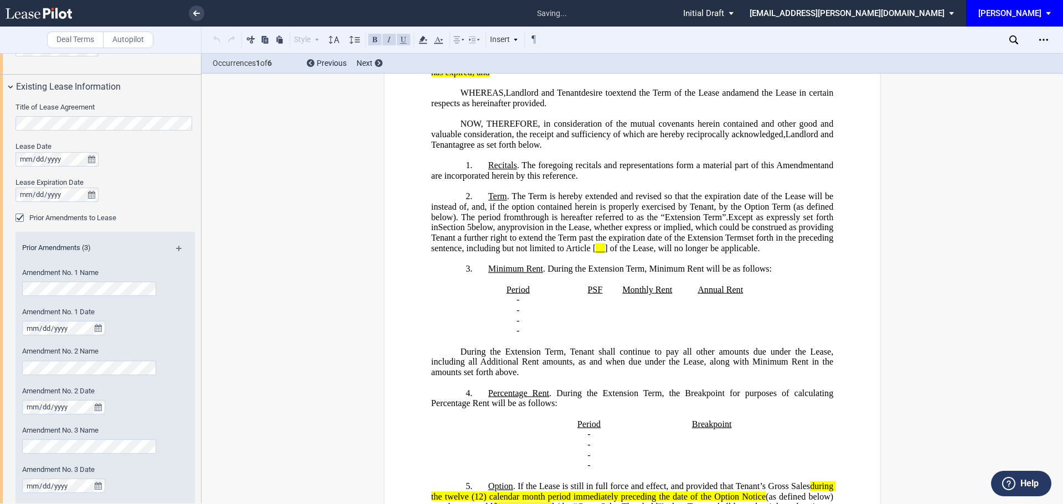
scroll to position [2, 0]
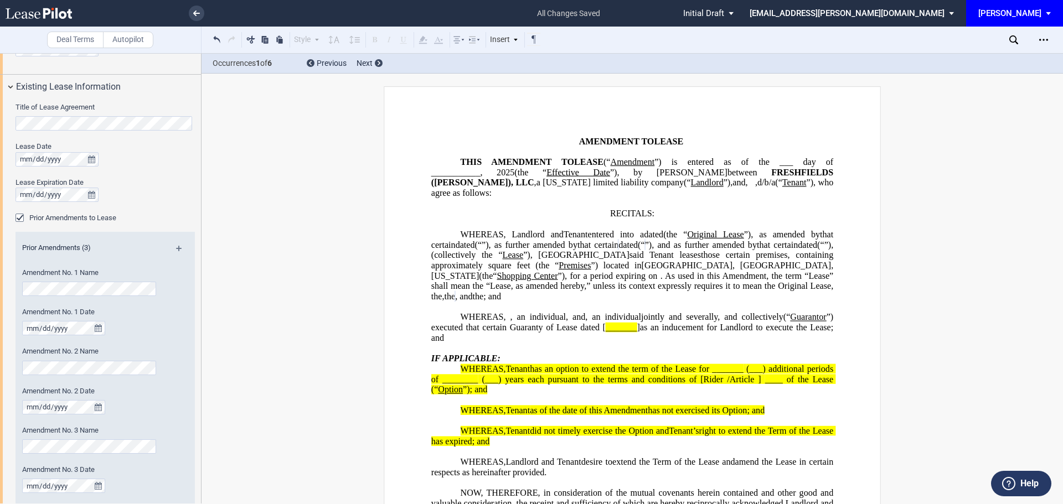
click at [0, 400] on html ".bocls-1{fill:#26354a;fill-rule:evenodd} Loading... × all changes saved Pending…" at bounding box center [531, 252] width 1063 height 504
click at [178, 364] on md-icon at bounding box center [183, 365] width 13 height 13
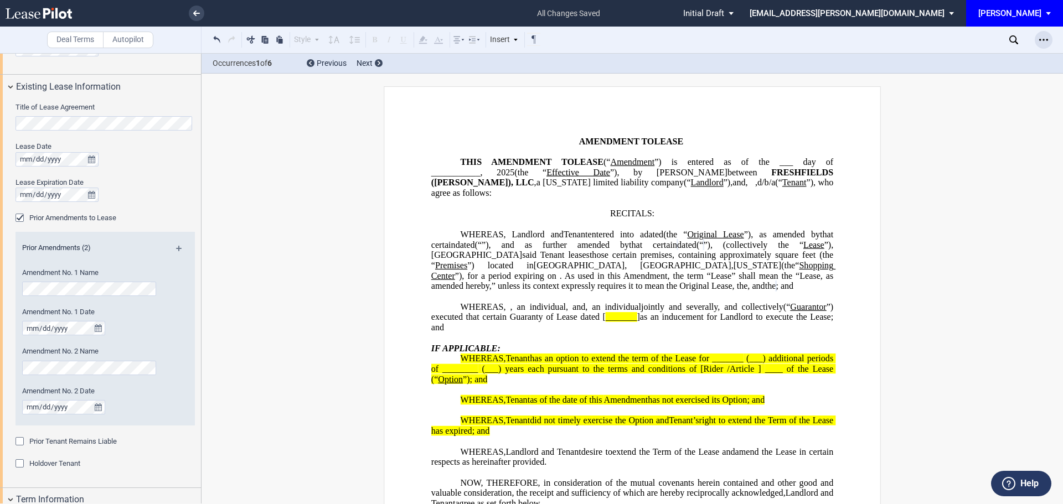
click at [1045, 39] on icon "Open Lease options menu" at bounding box center [1043, 39] width 9 height 9
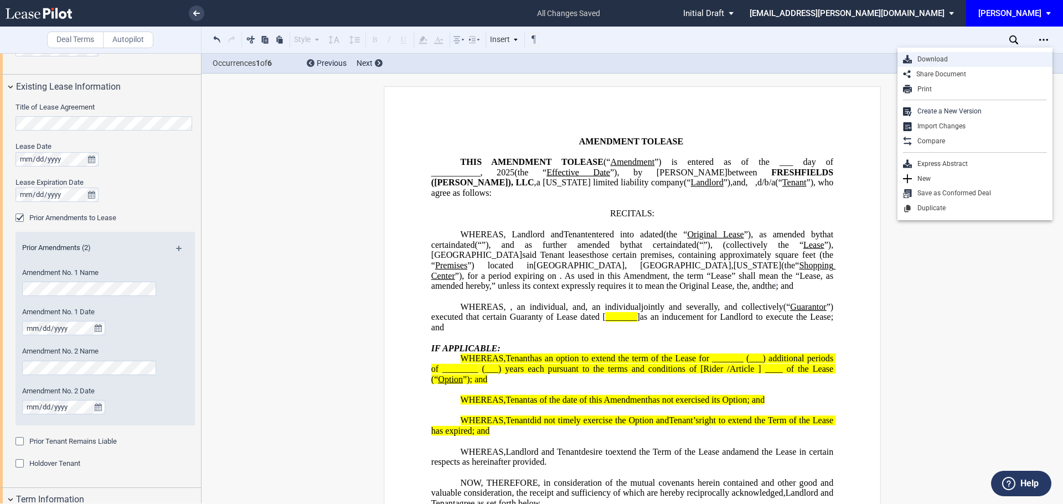
click at [936, 59] on div "Download" at bounding box center [979, 59] width 135 height 9
